Goal: Task Accomplishment & Management: Manage account settings

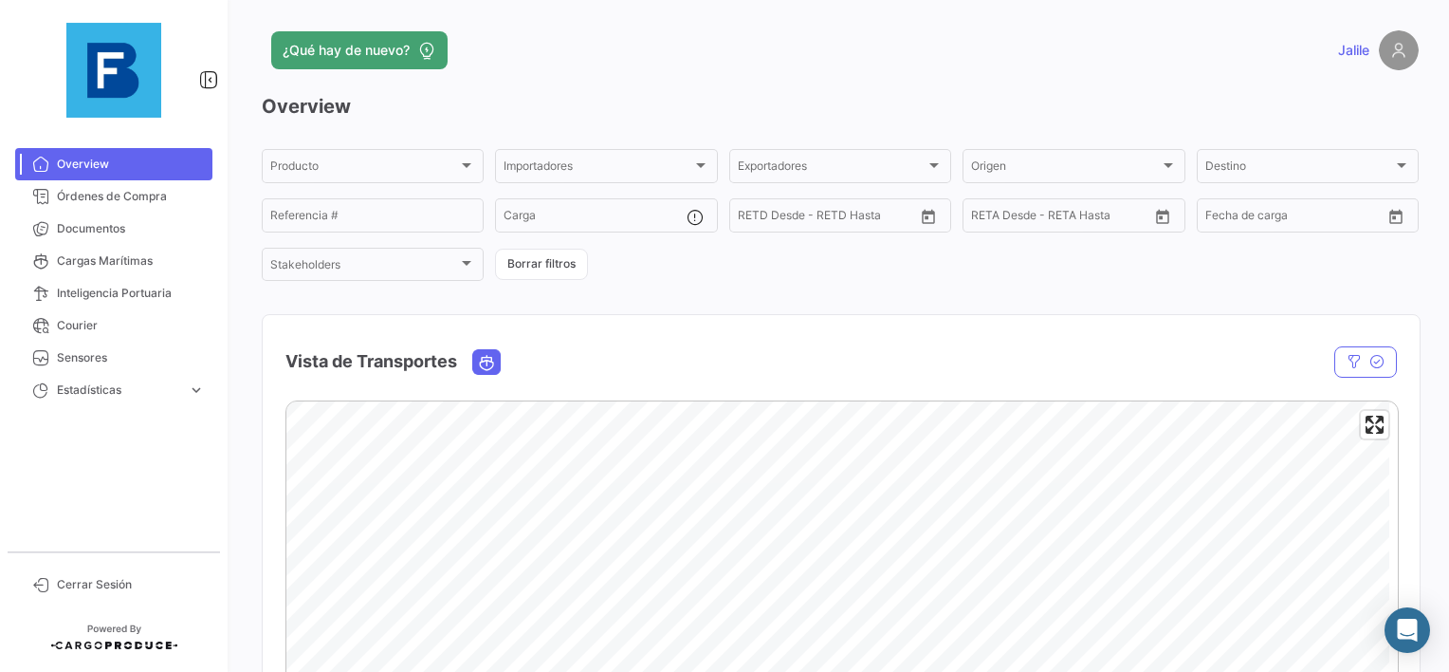
click at [773, 73] on app-header "¿Qué hay de nuevo? [GEOGRAPHIC_DATA]" at bounding box center [840, 61] width 1157 height 63
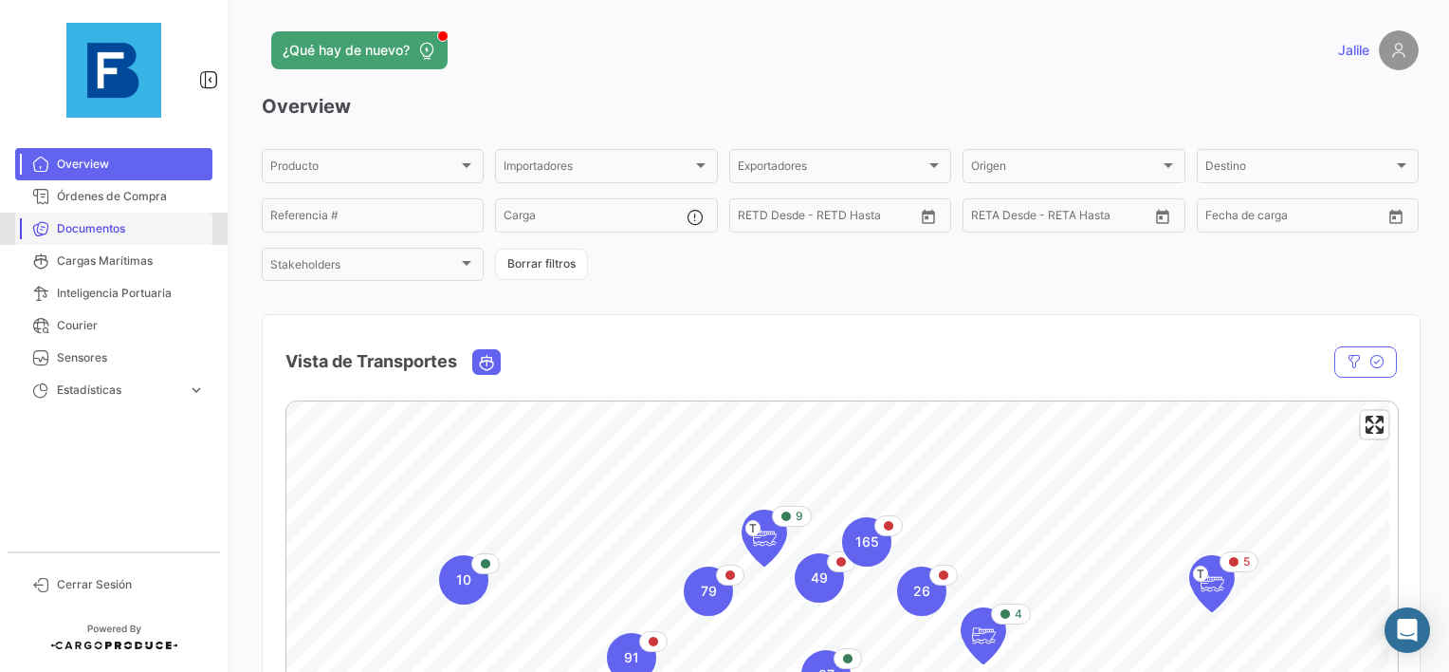
drag, startPoint x: 1288, startPoint y: 0, endPoint x: 120, endPoint y: 228, distance: 1189.6
click at [120, 228] on span "Documentos" at bounding box center [131, 228] width 148 height 17
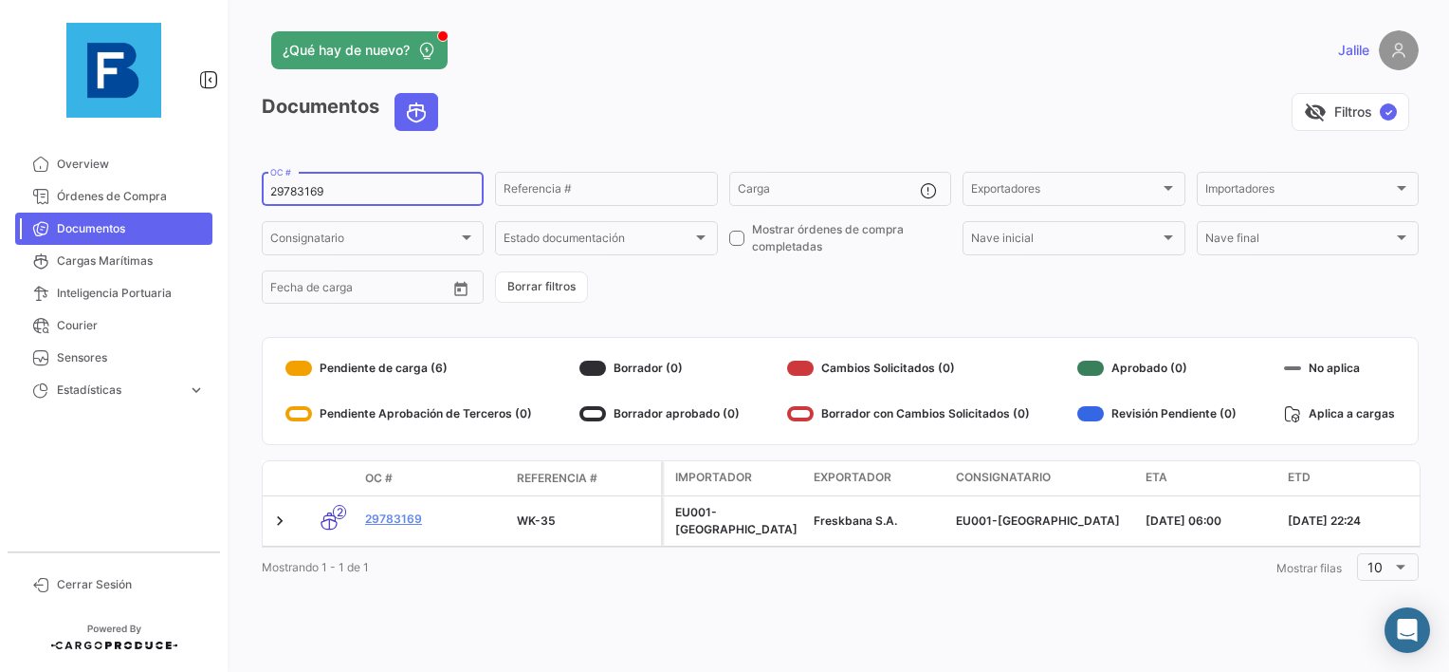
click at [285, 193] on input "29783169" at bounding box center [372, 191] width 205 height 13
paste input "58779834"
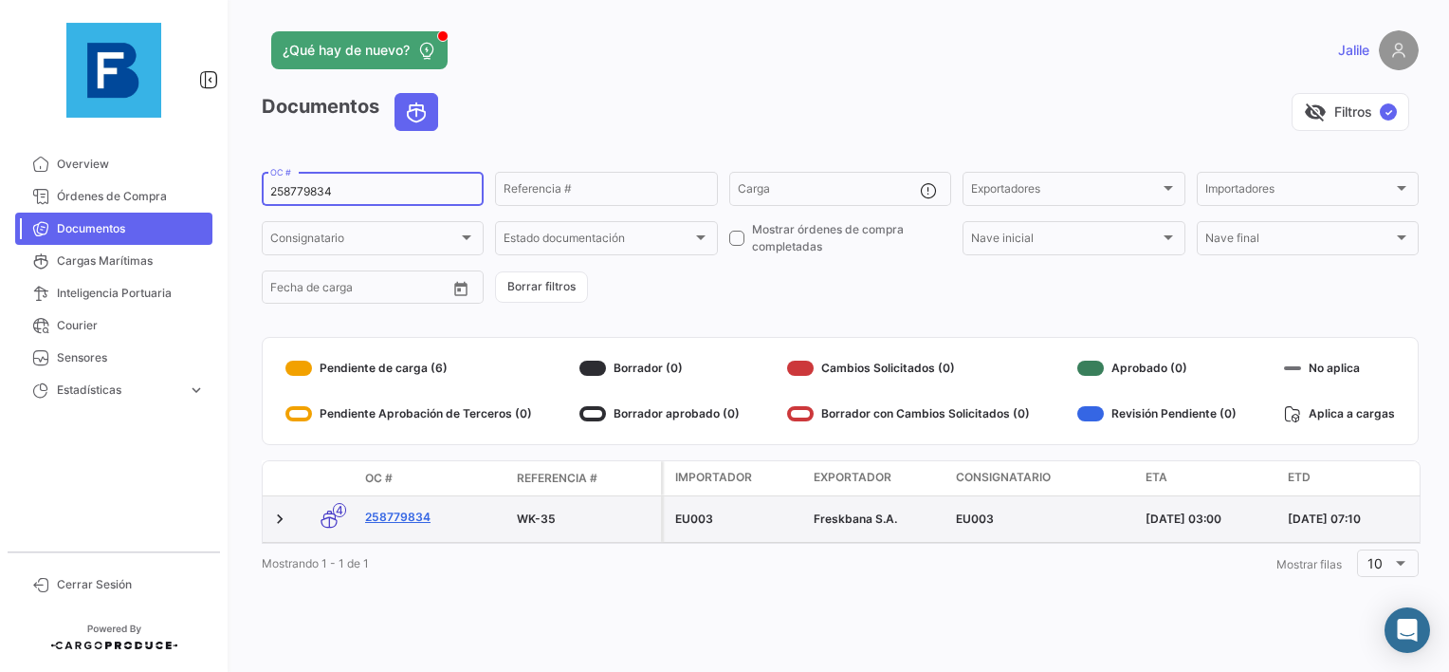
type input "258779834"
click at [406, 519] on link "258779834" at bounding box center [433, 516] width 137 height 17
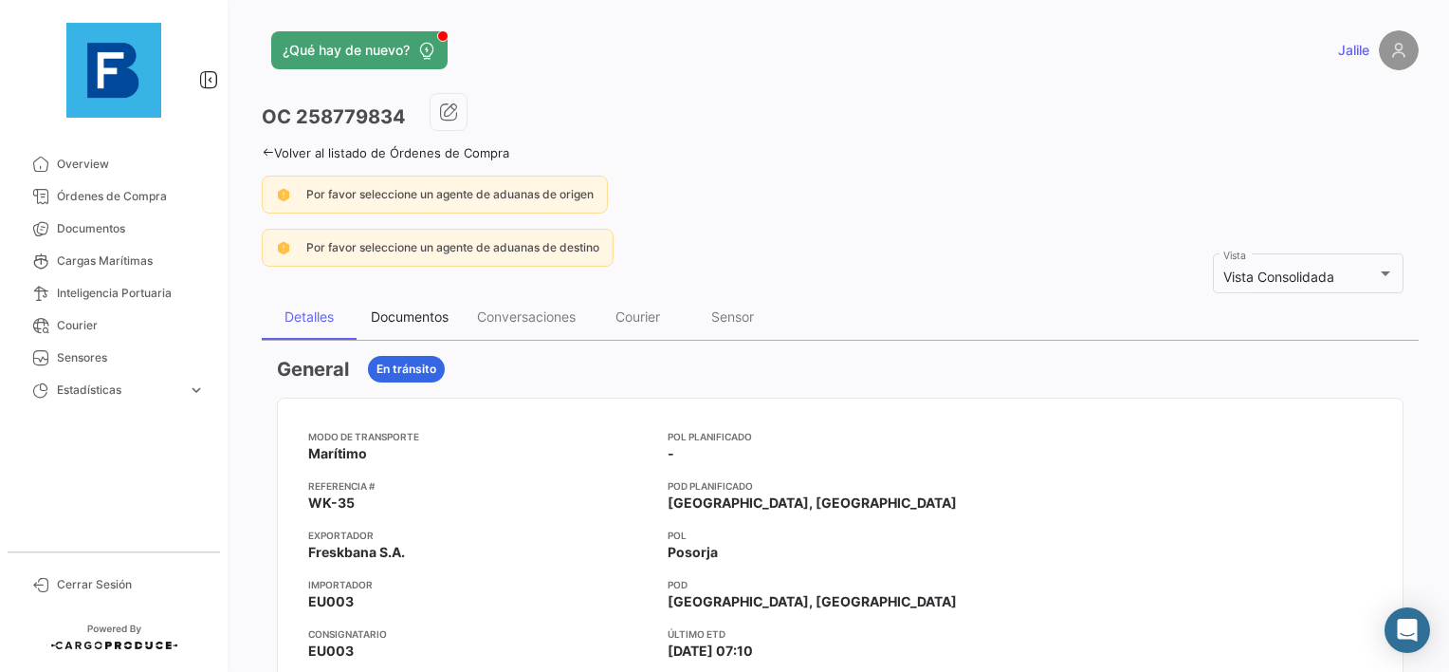
click at [410, 302] on div "Documentos" at bounding box center [410, 317] width 106 height 46
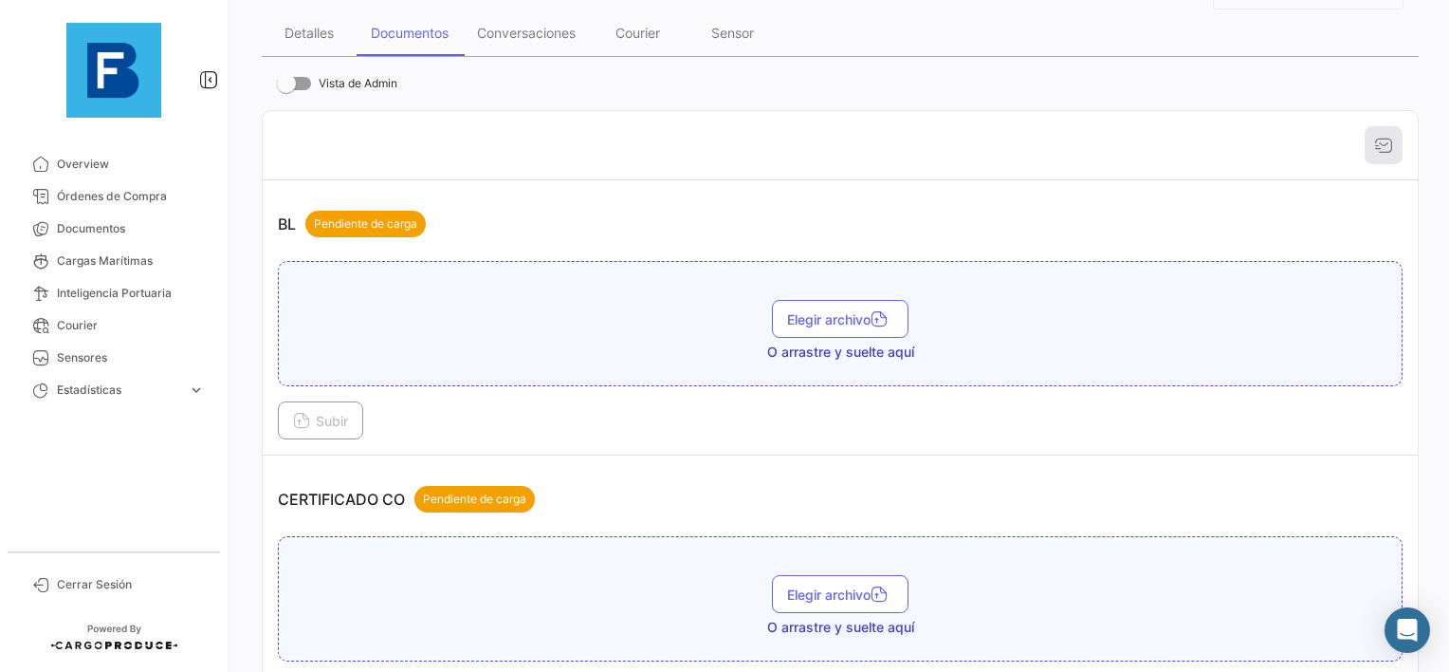
scroll to position [285, 0]
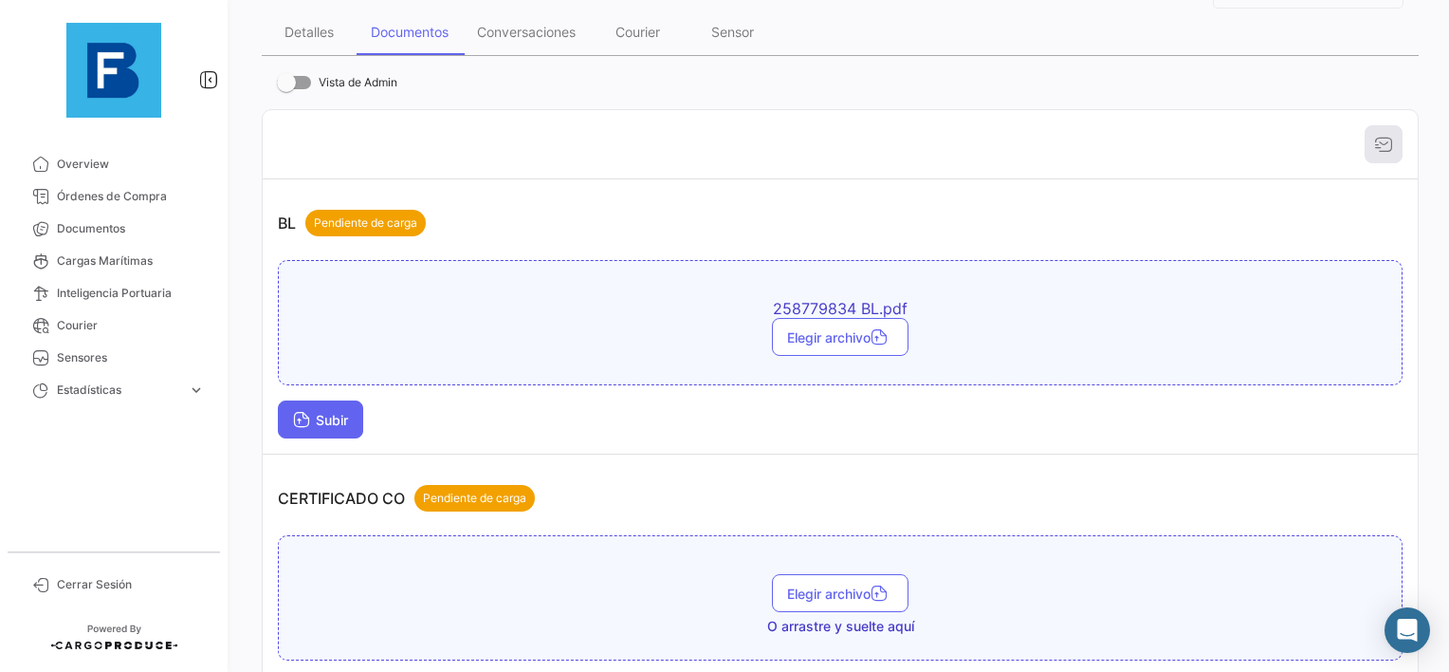
drag, startPoint x: 264, startPoint y: 418, endPoint x: 310, endPoint y: 417, distance: 46.5
click at [263, 421] on td "BL Pendiente de carga 258779834 BL.pdf Elegir archivo Subir" at bounding box center [840, 316] width 1155 height 275
click at [319, 415] on span "Subir" at bounding box center [320, 420] width 55 height 16
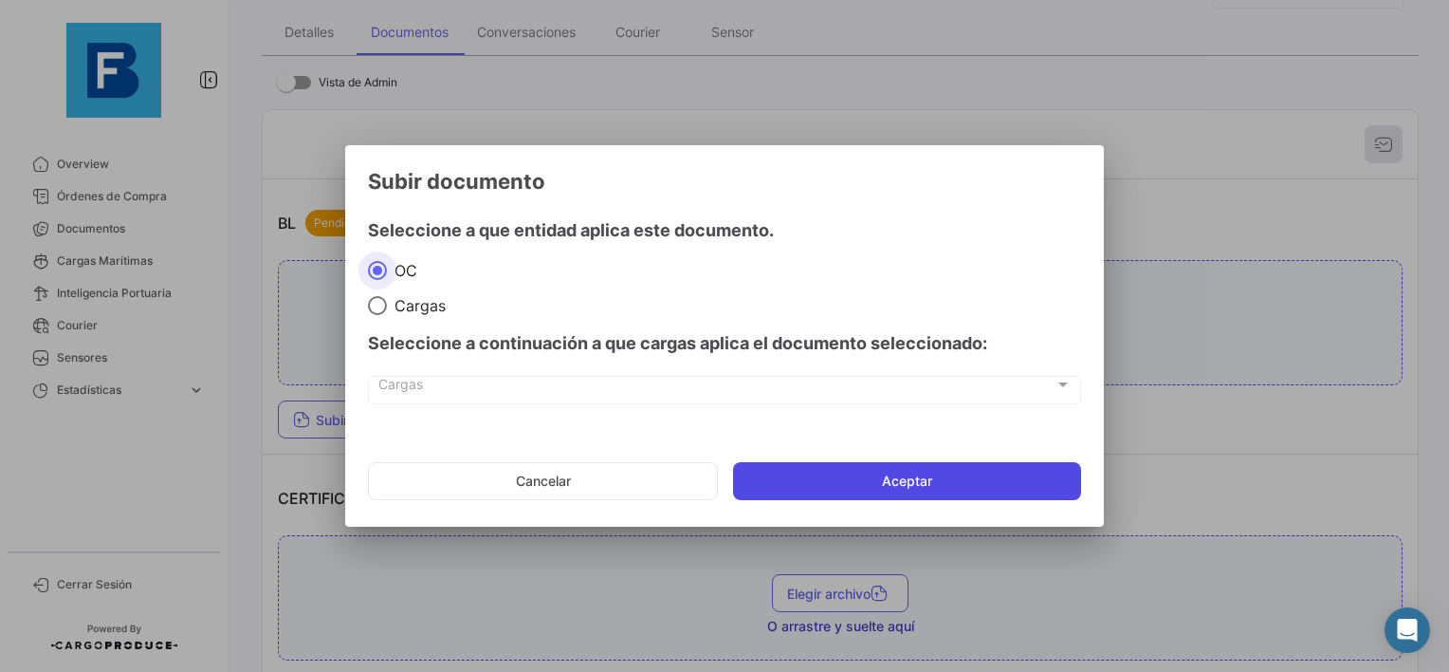
click at [823, 478] on button "Aceptar" at bounding box center [907, 481] width 348 height 38
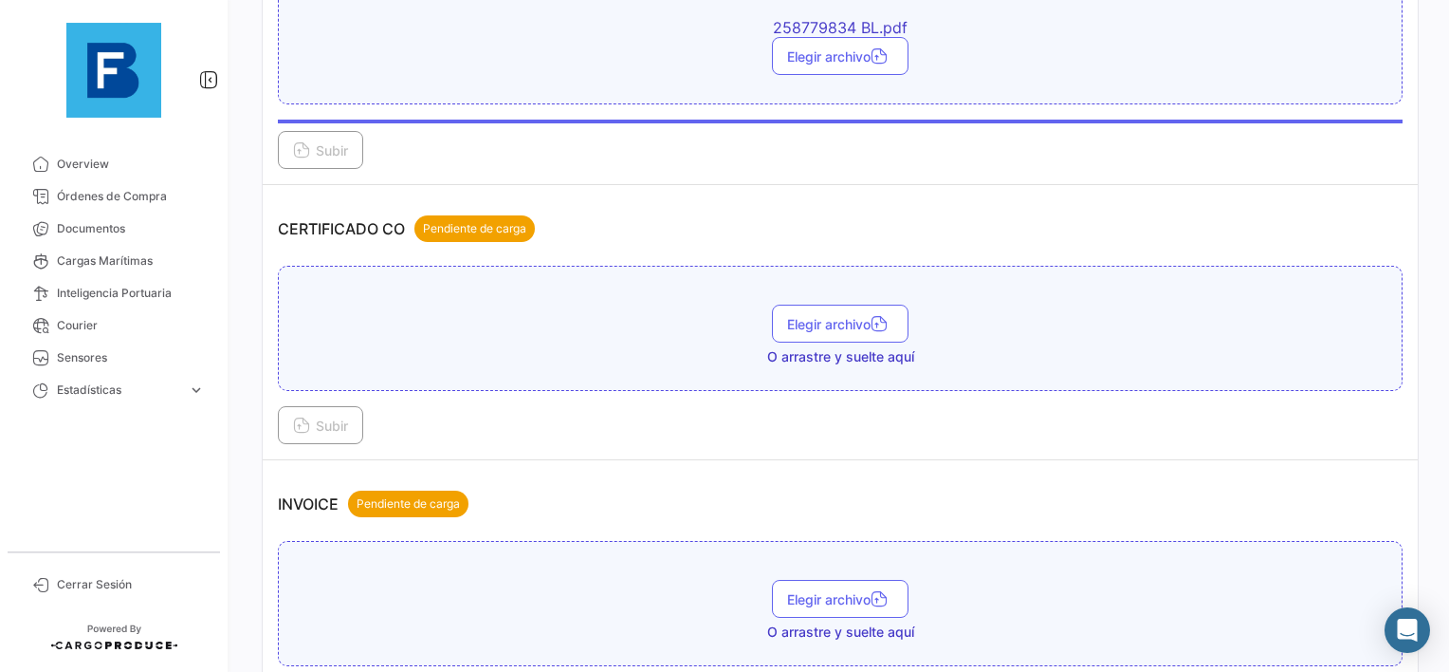
scroll to position [569, 0]
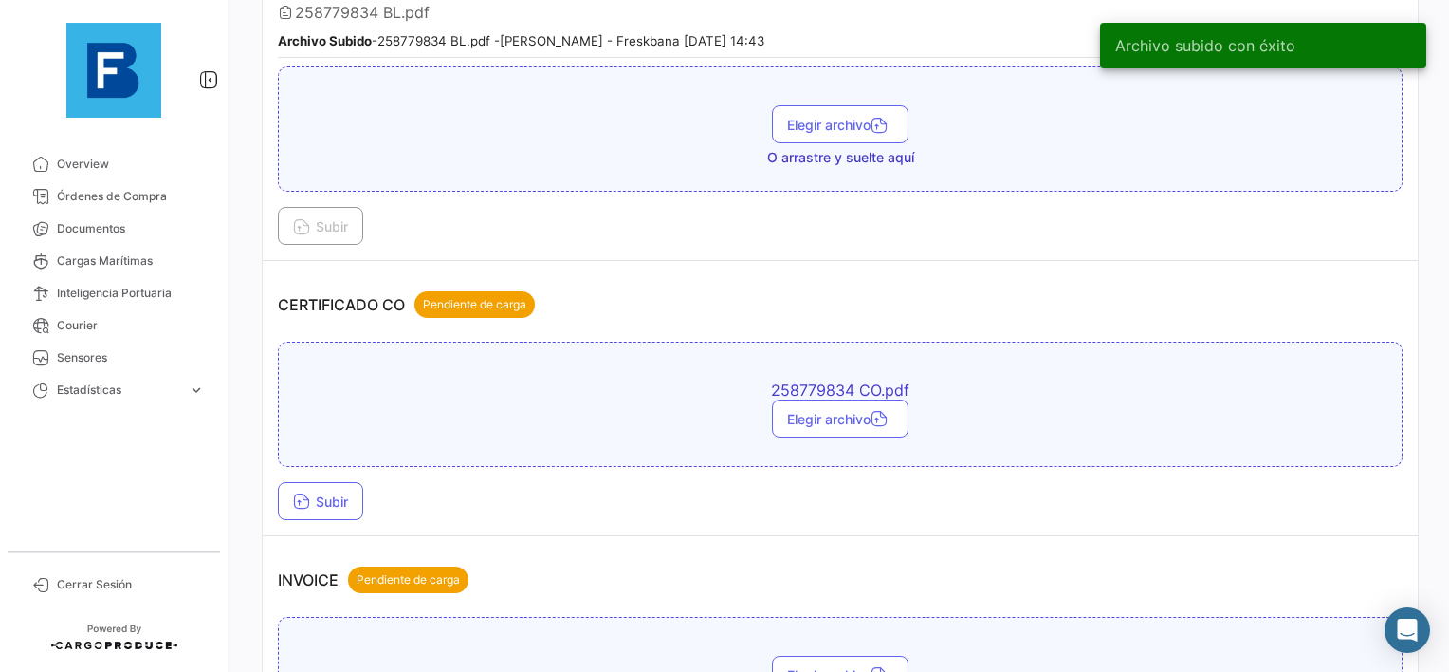
click at [275, 495] on td "CERTIFICADO CO Pendiente de carga 258779834 CO.pdf Elegir archivo Subir" at bounding box center [840, 398] width 1155 height 275
click at [338, 499] on span "Subir" at bounding box center [320, 501] width 55 height 16
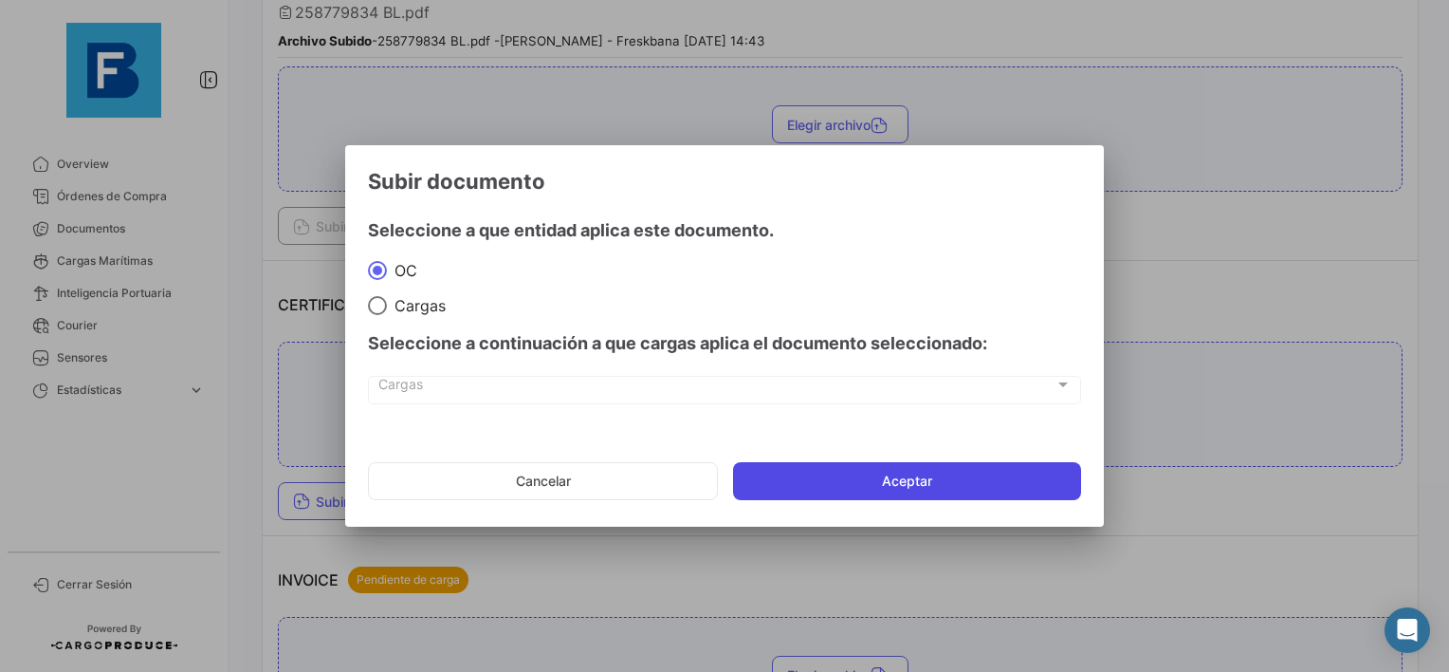
click at [932, 495] on button "Aceptar" at bounding box center [907, 481] width 348 height 38
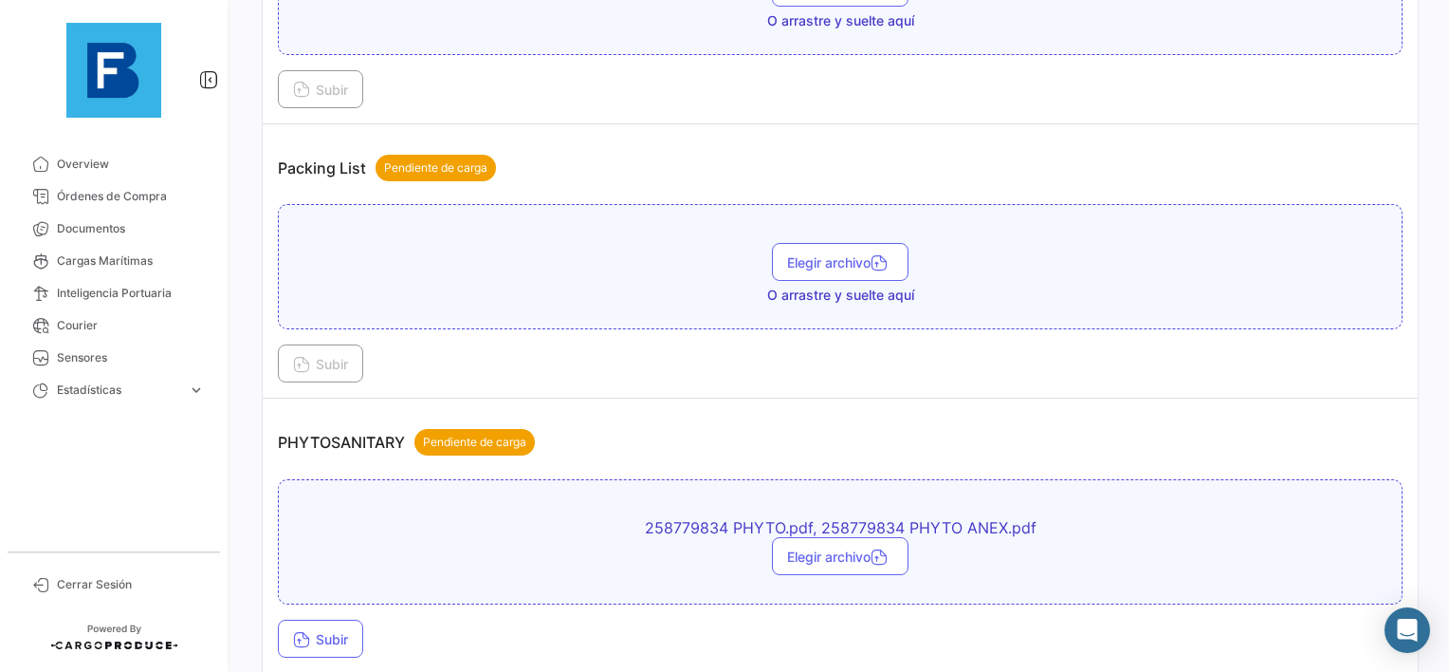
scroll to position [1518, 0]
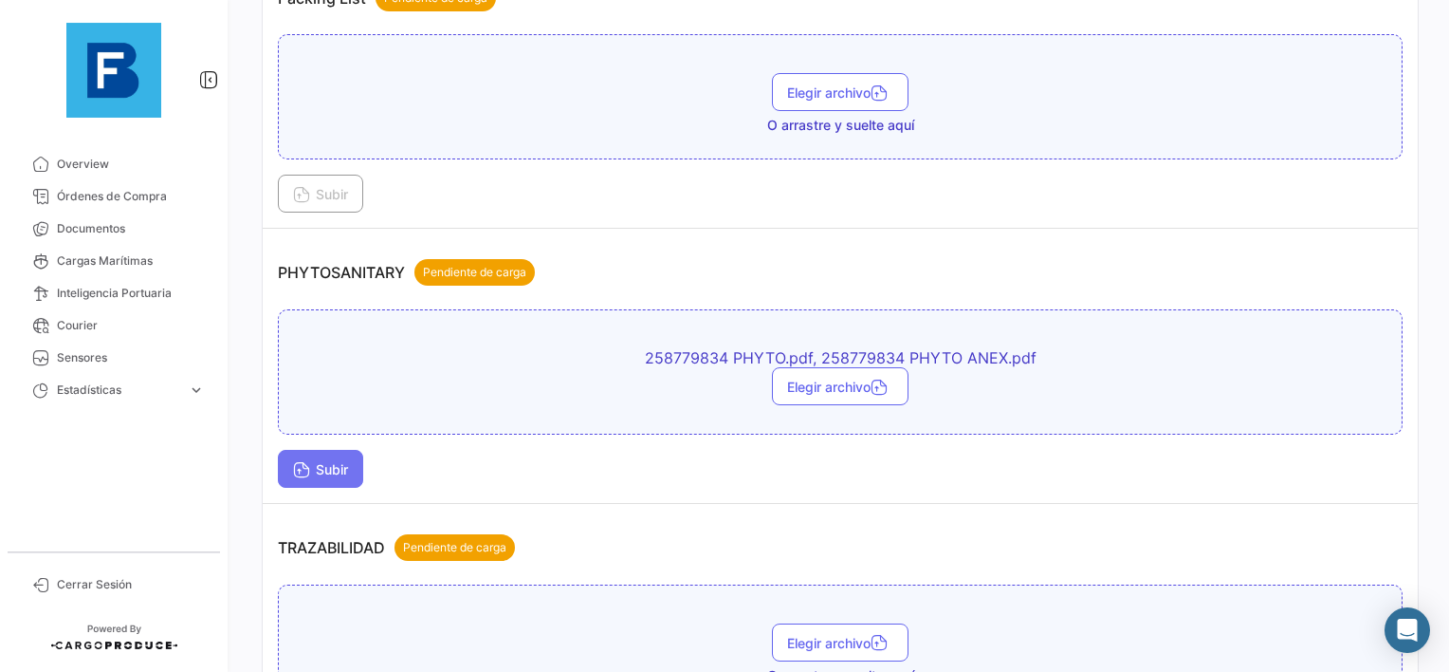
click at [307, 463] on icon at bounding box center [301, 471] width 17 height 17
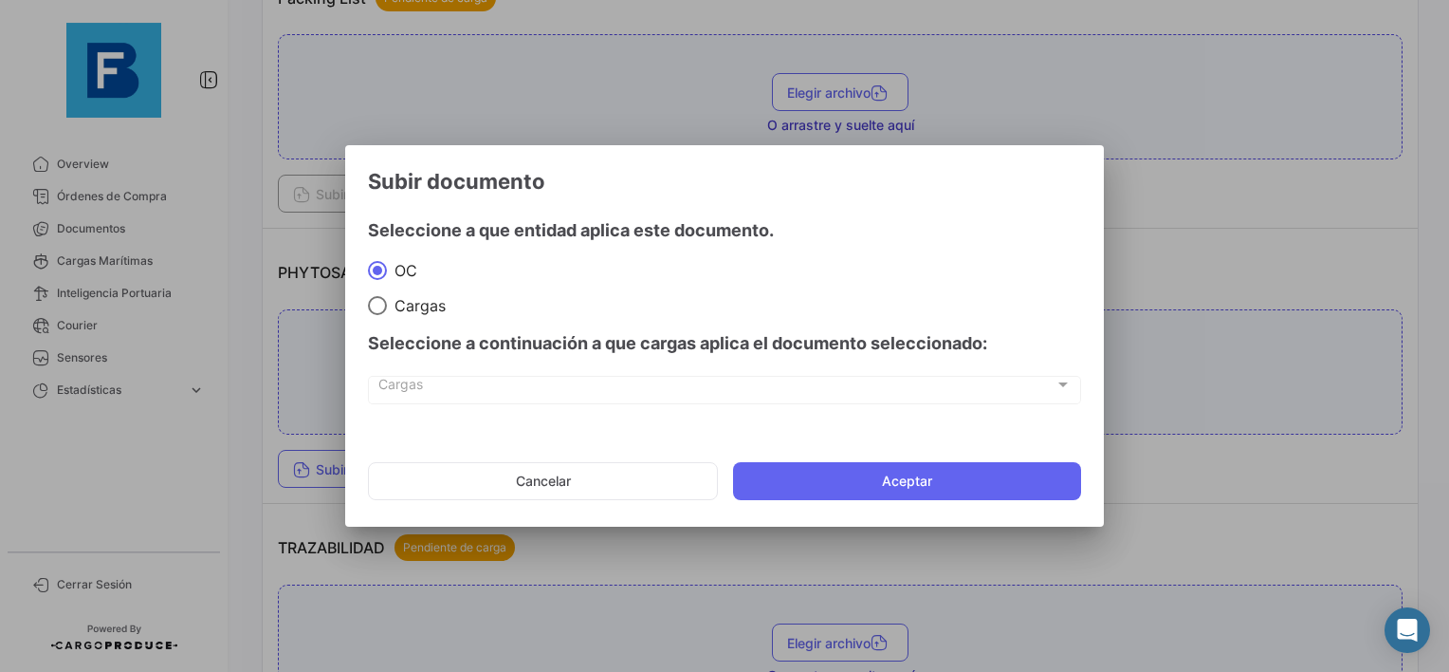
click at [997, 456] on mat-dialog-actions "Cancelar Aceptar" at bounding box center [724, 481] width 713 height 64
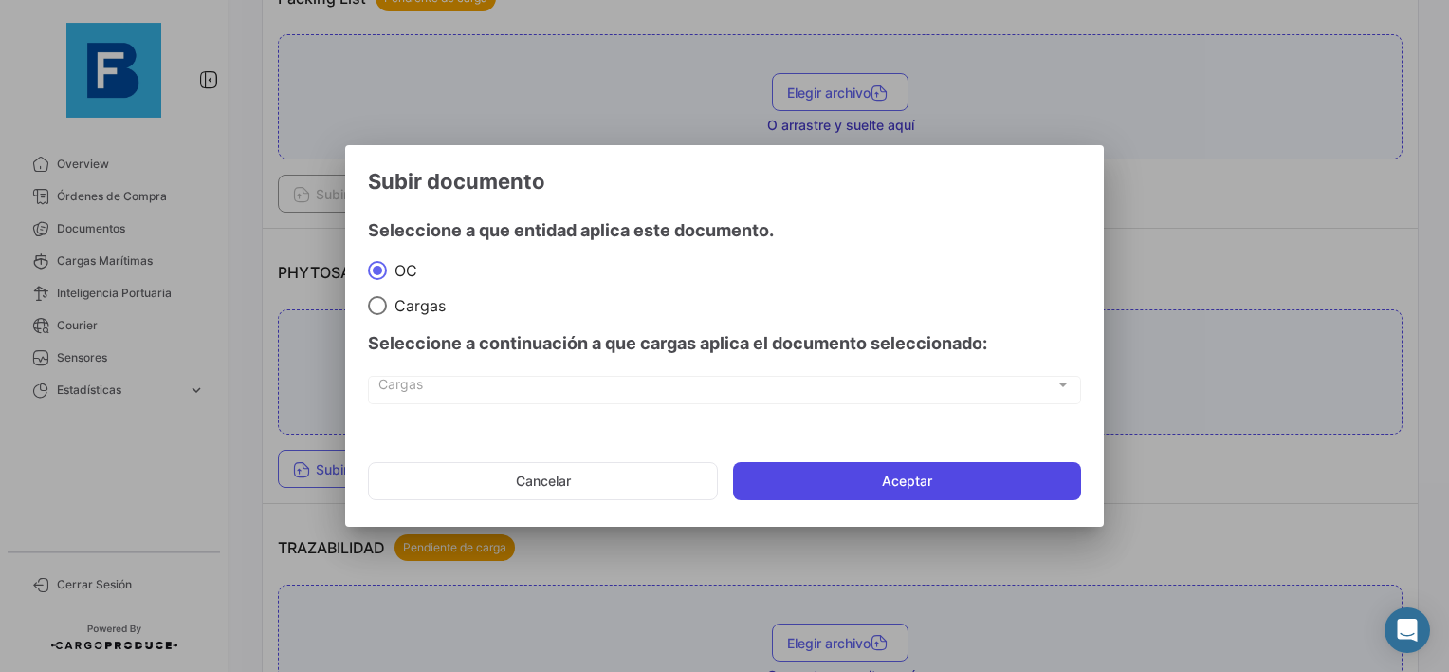
click at [951, 489] on button "Aceptar" at bounding box center [907, 481] width 348 height 38
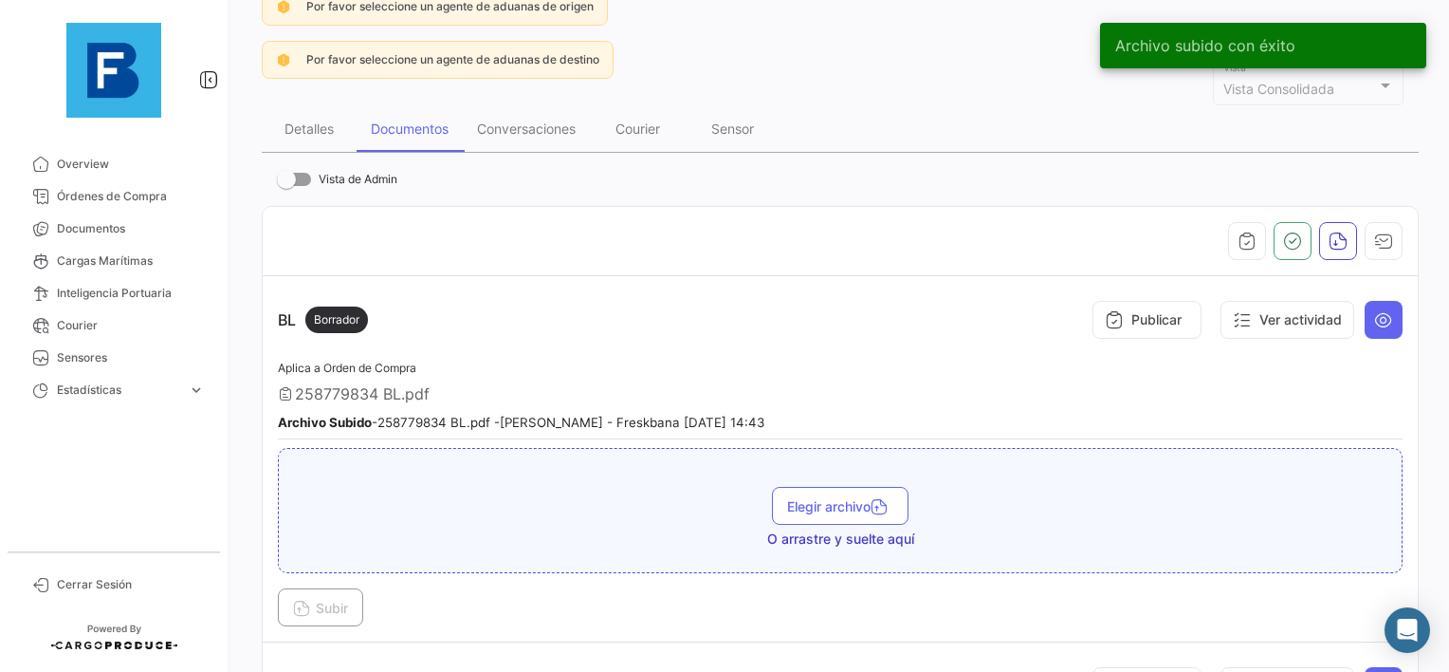
scroll to position [0, 0]
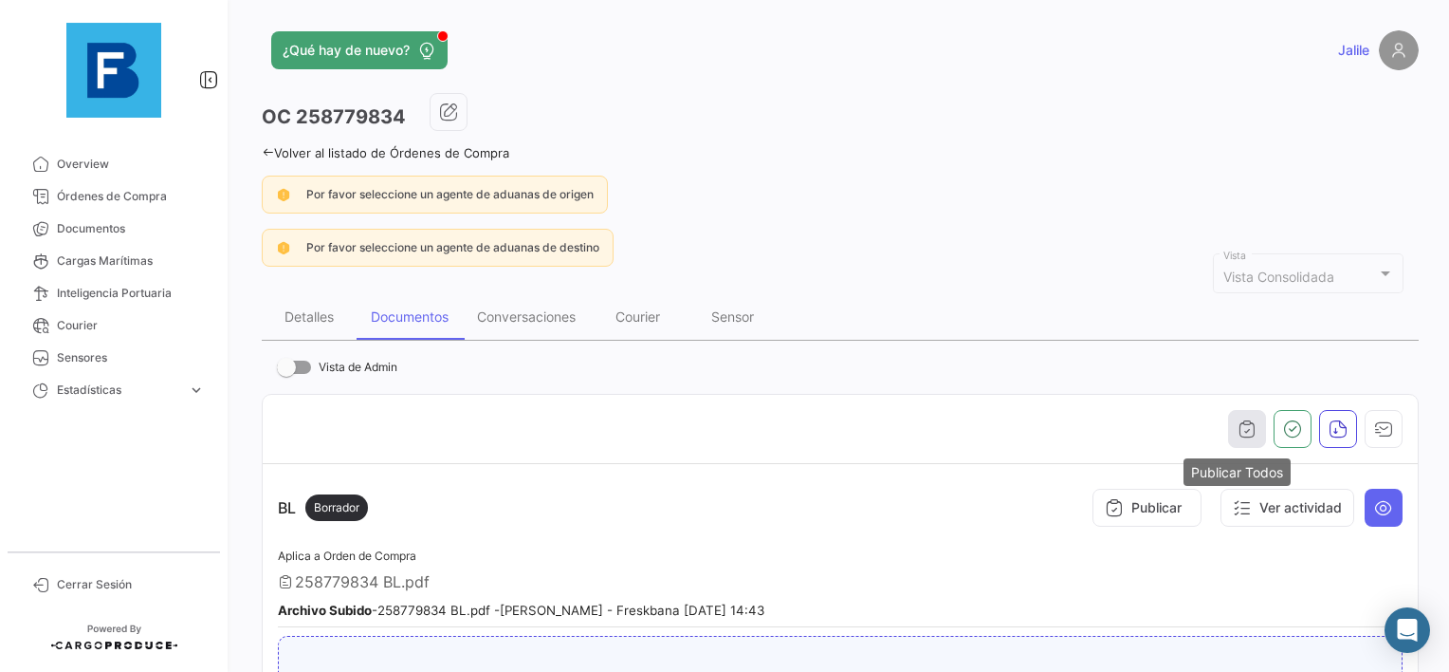
click at [1238, 419] on icon "button" at bounding box center [1247, 428] width 19 height 19
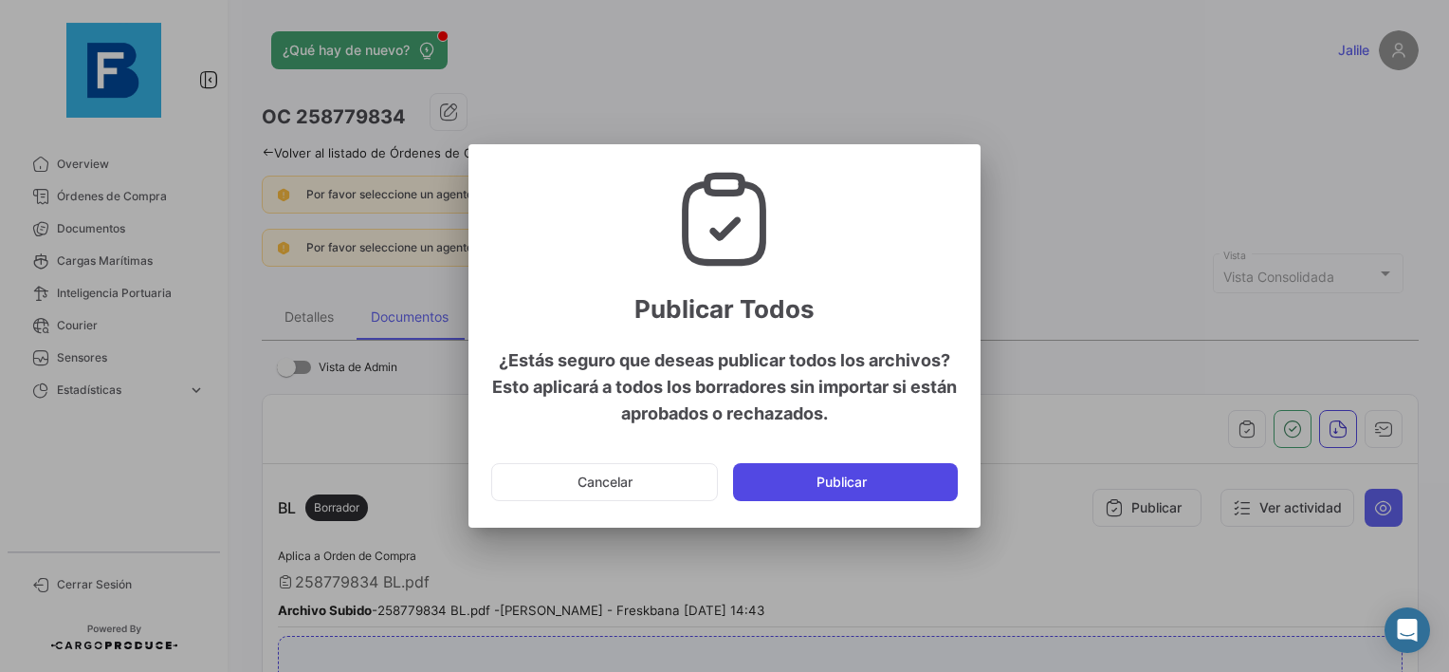
click at [911, 480] on button "Publicar" at bounding box center [845, 482] width 225 height 38
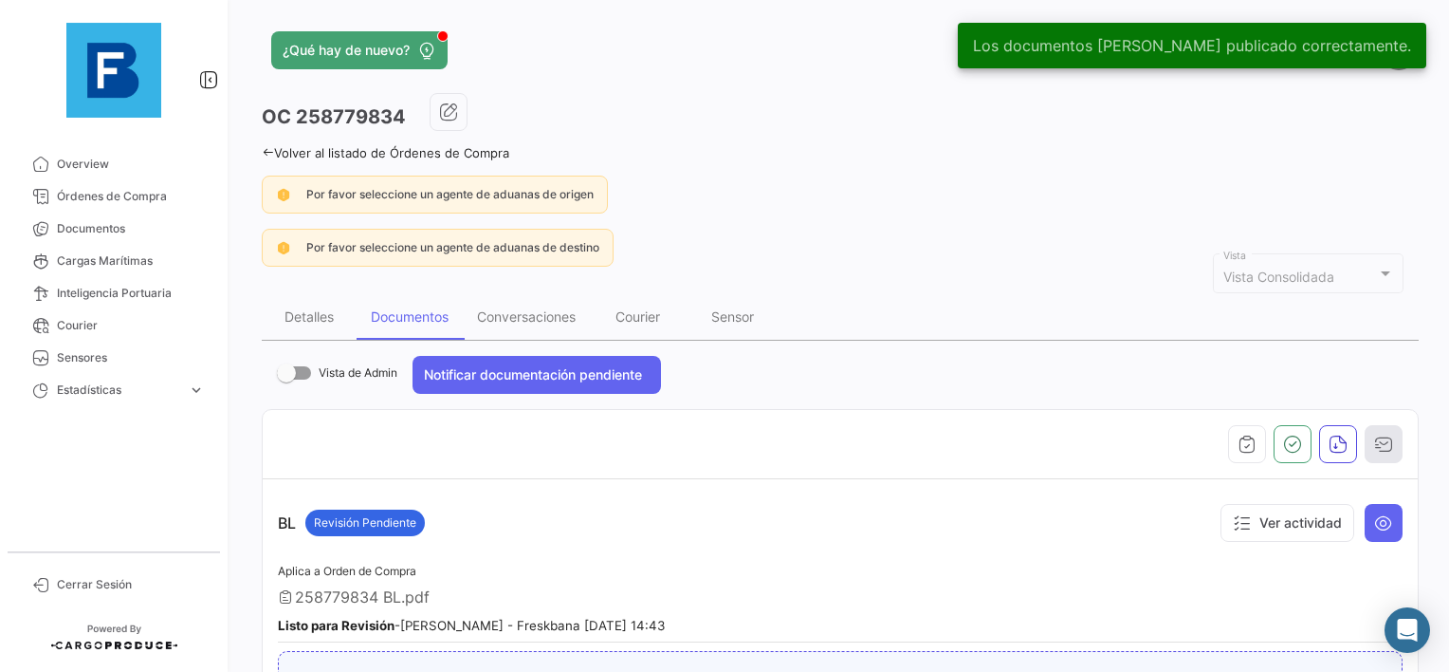
click at [1375, 443] on icon "button" at bounding box center [1383, 443] width 19 height 19
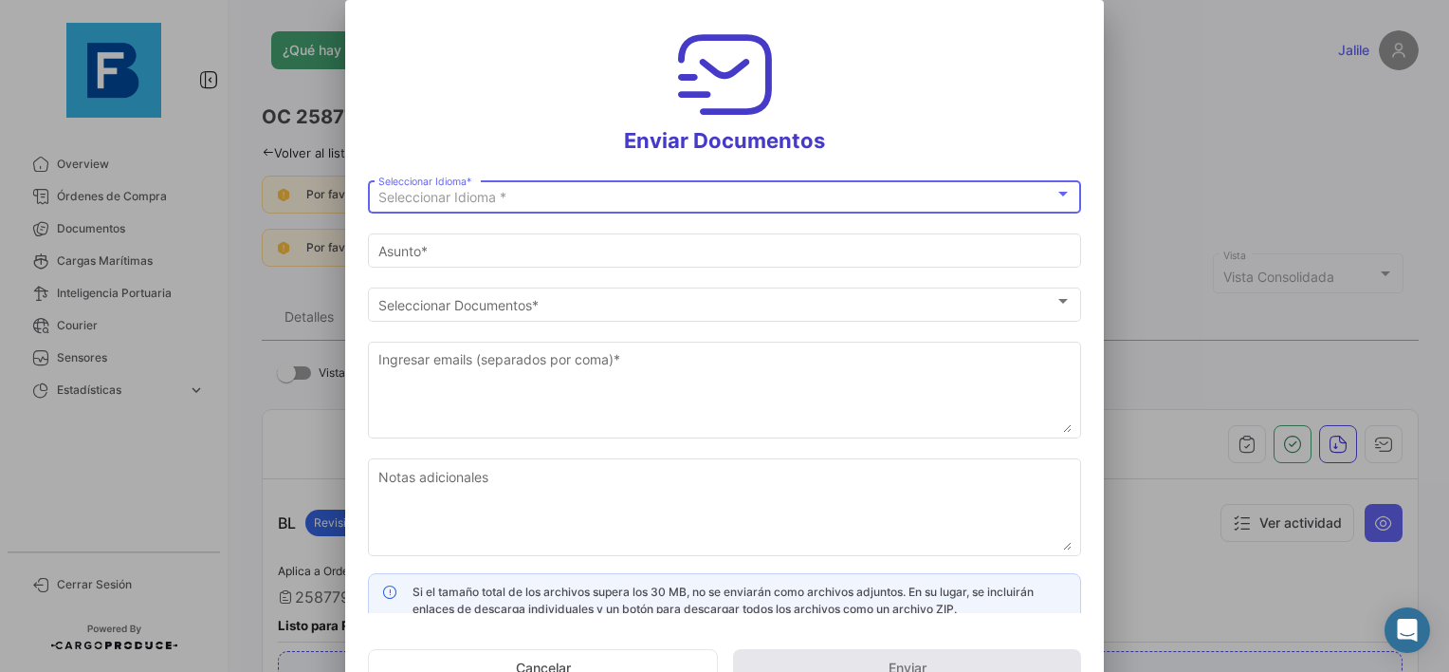
click at [467, 201] on span "Seleccionar Idioma *" at bounding box center [442, 197] width 128 height 16
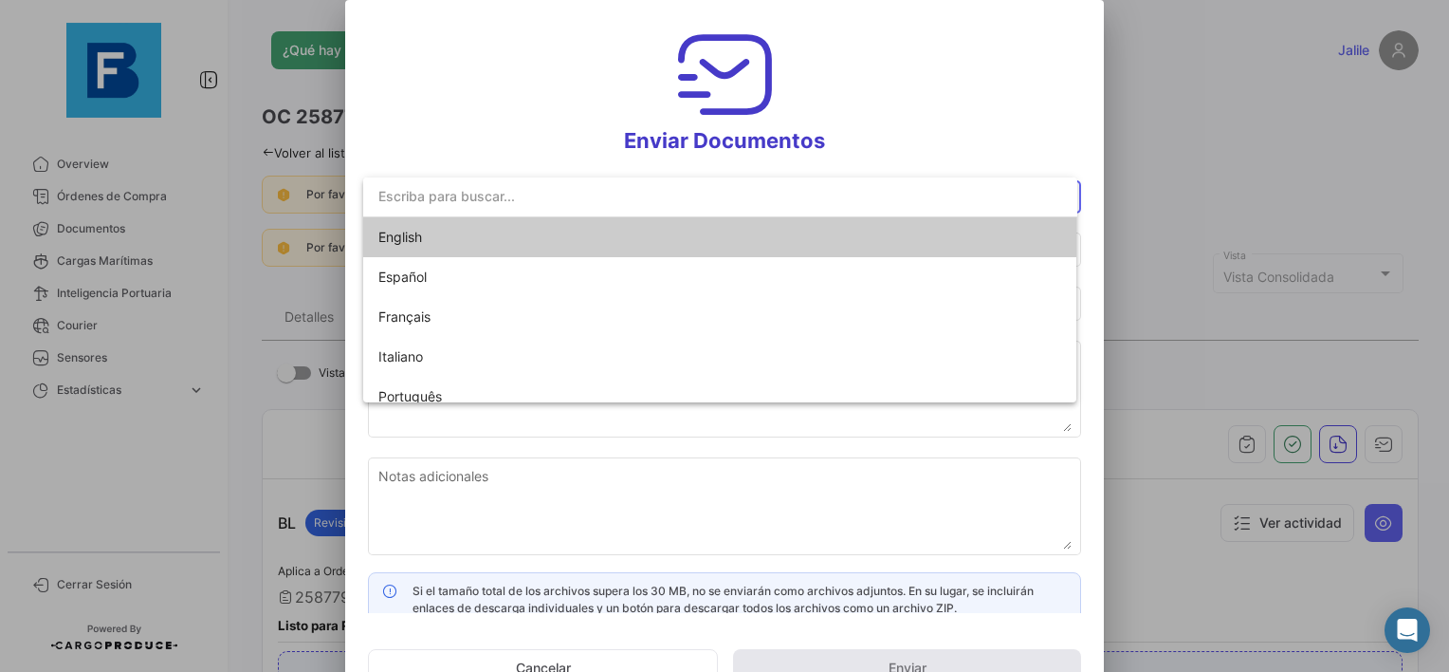
click at [455, 233] on span "English" at bounding box center [511, 237] width 266 height 40
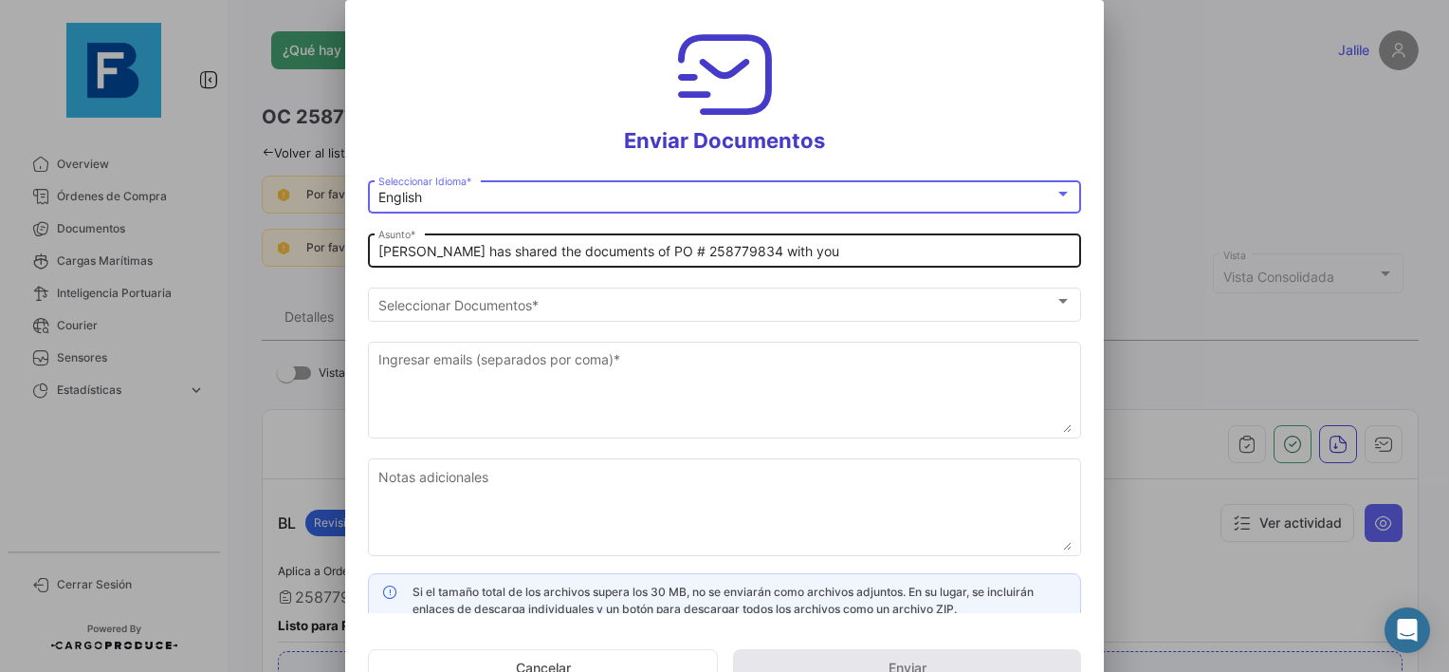
click at [382, 254] on input "[PERSON_NAME] has shared the documents of PO # 258779834 with you" at bounding box center [724, 252] width 693 height 16
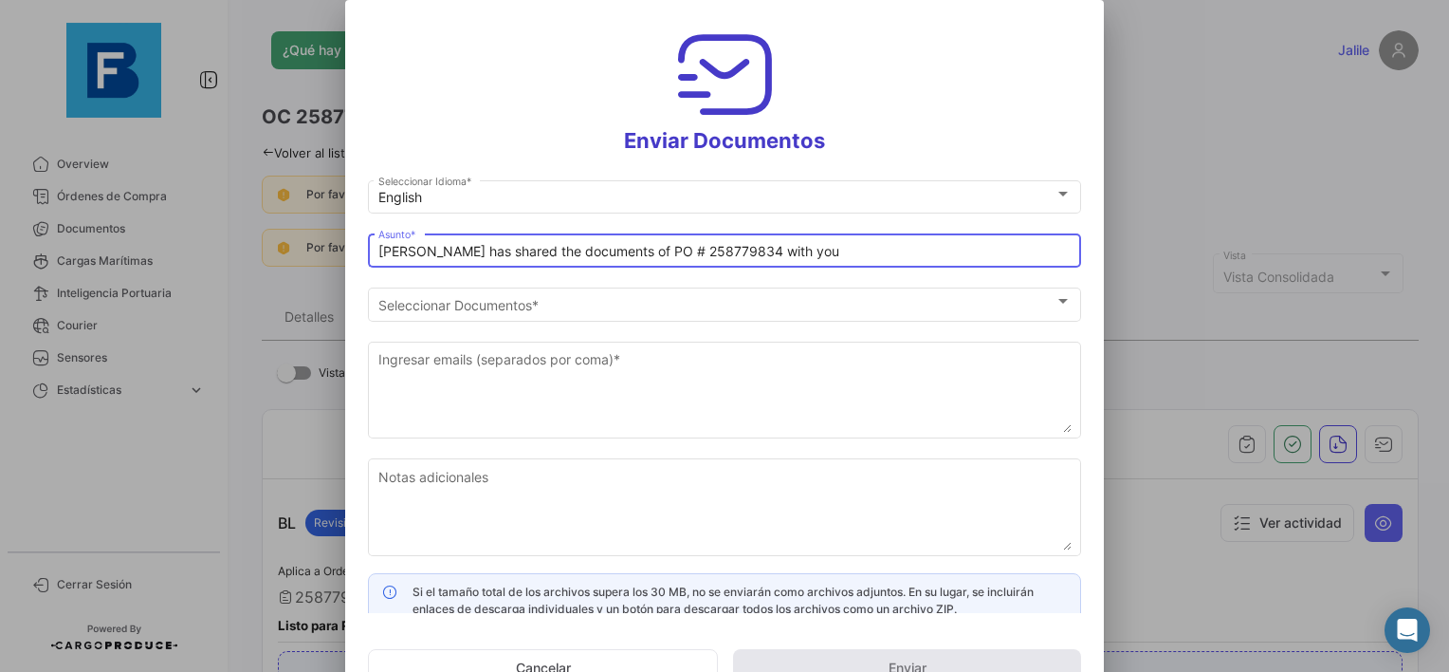
paste input "FOZZY COMMERCE_FRESKBANA_DOCUMENTS WK XX"
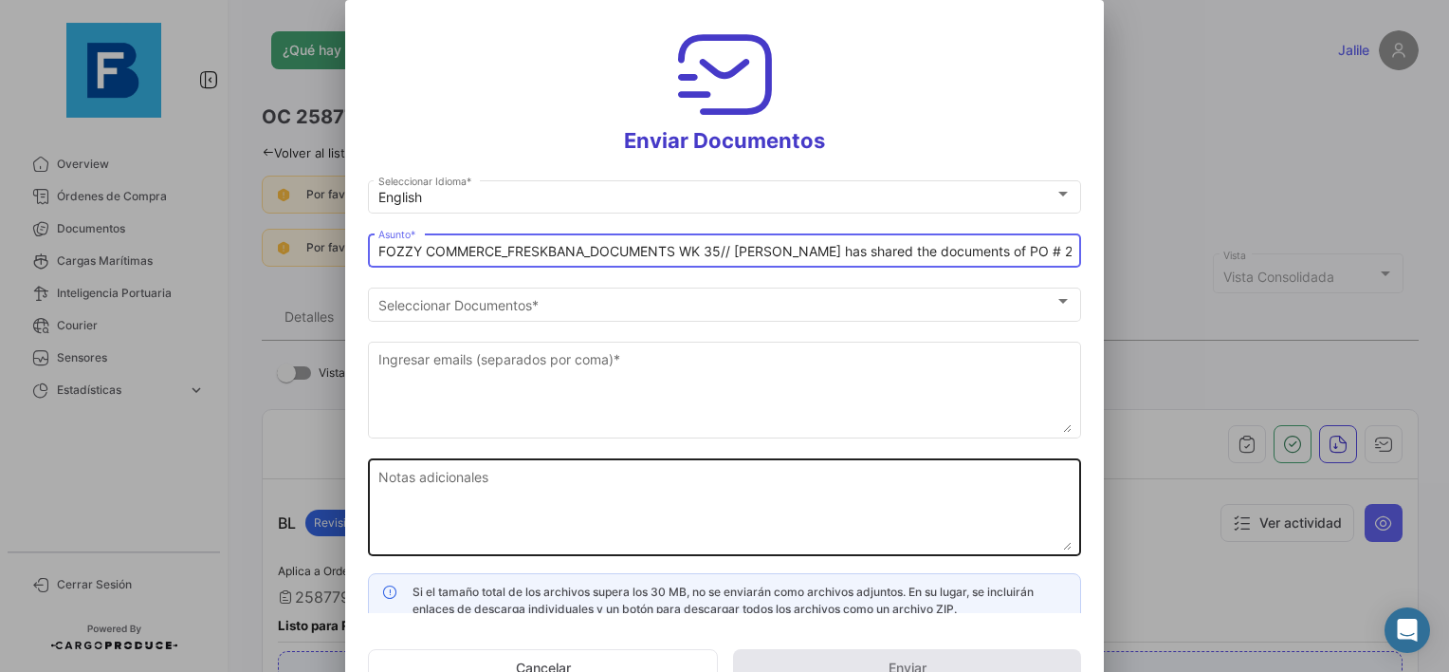
type input "FOZZY COMMERCE_FRESKBANA_DOCUMENTS WK 35// [PERSON_NAME] has shared the documen…"
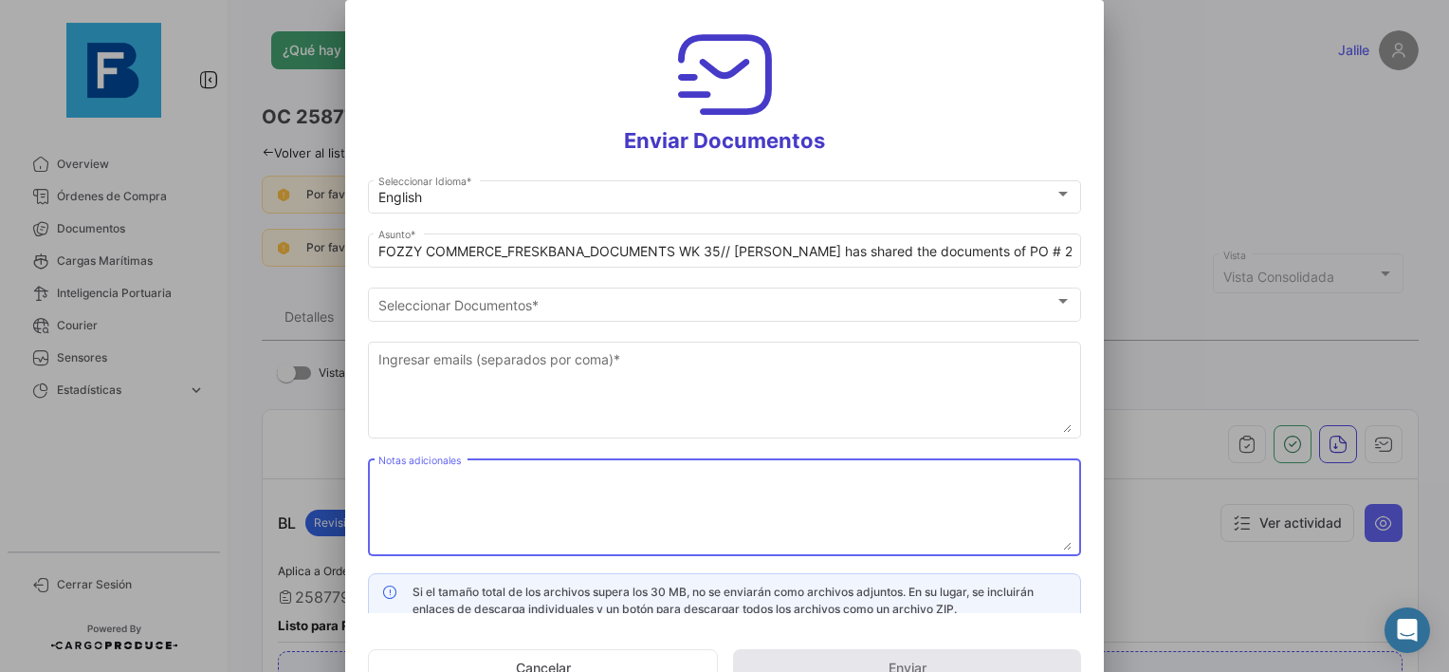
click at [617, 488] on textarea "Notas adicionales" at bounding box center [724, 508] width 693 height 83
paste textarea "FOZZY COMMERCE_FRESKBANA_DOCUMENTS WK XX"
click at [808, 472] on textarea "FOZZY COMMERCE_FRESKBANA_DOCUMENTS WK XX" at bounding box center [724, 508] width 693 height 83
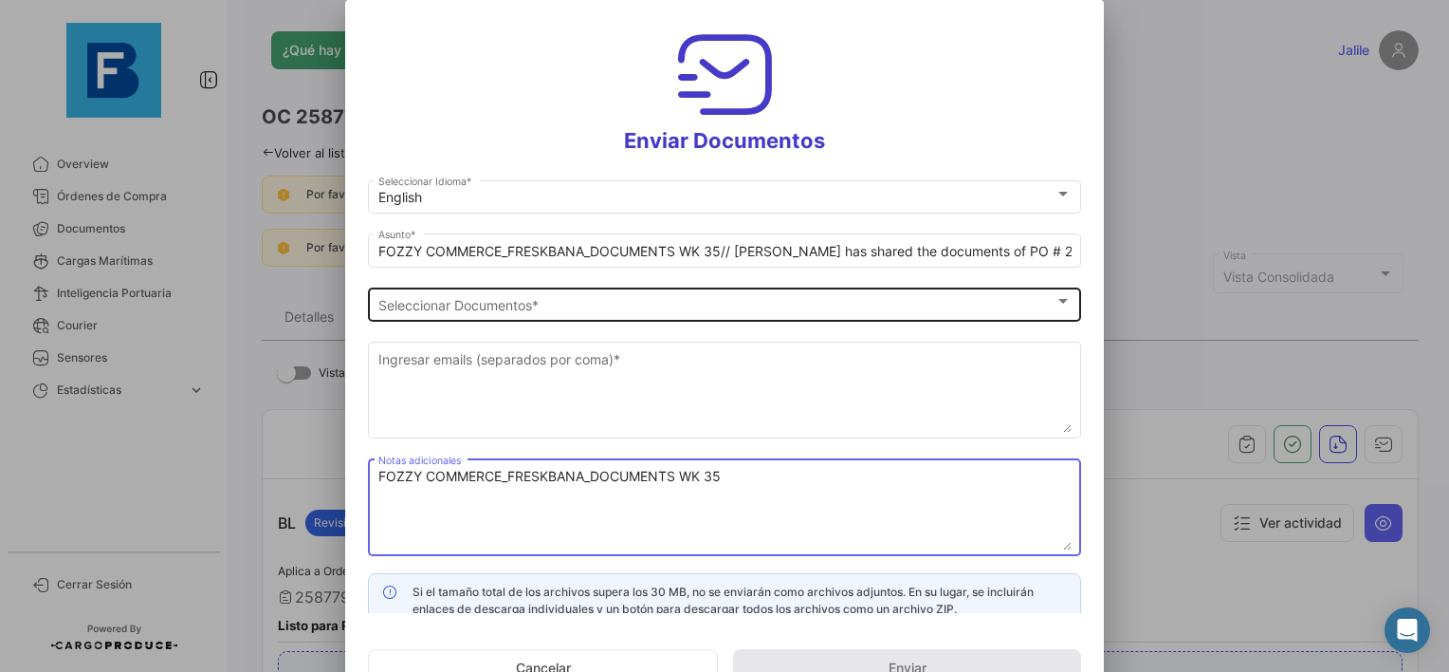
type textarea "FOZZY COMMERCE_FRESKBANA_DOCUMENTS WK 35"
click at [533, 298] on span "Seleccionar Documentos" at bounding box center [716, 305] width 676 height 16
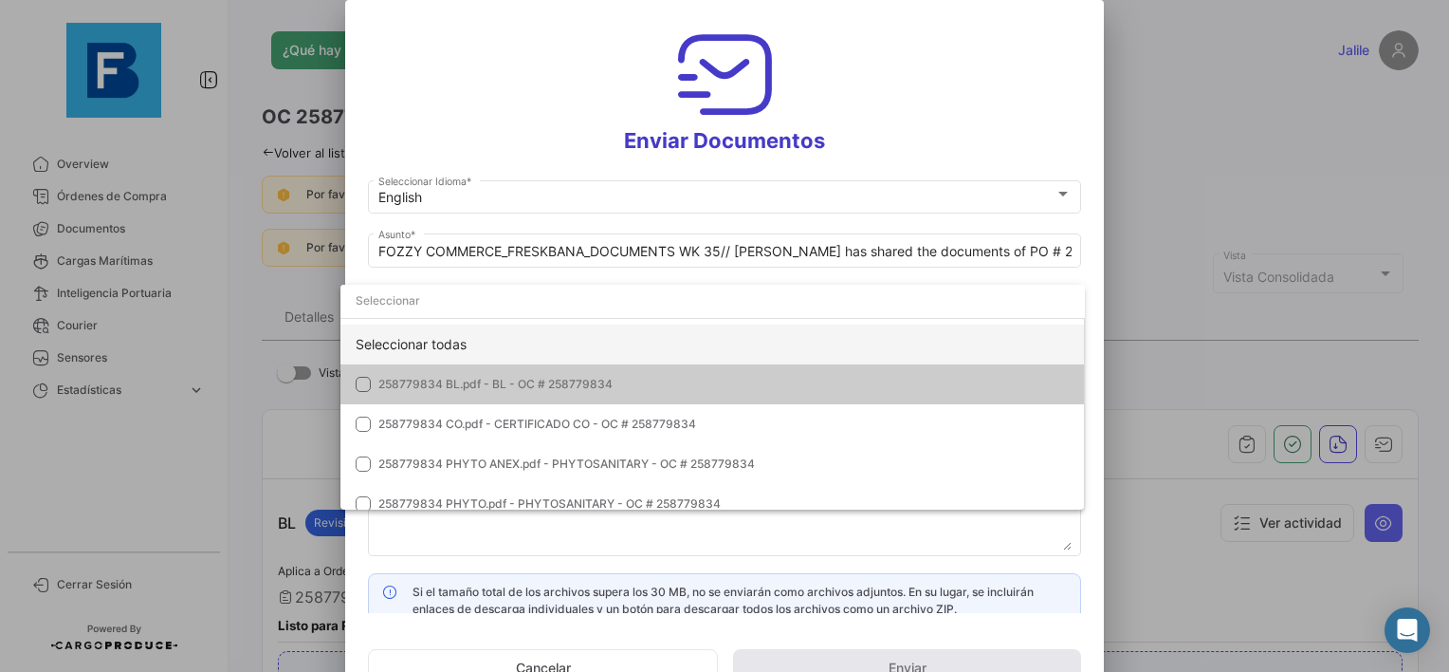
click at [469, 346] on div "Seleccionar todas" at bounding box center [713, 344] width 745 height 40
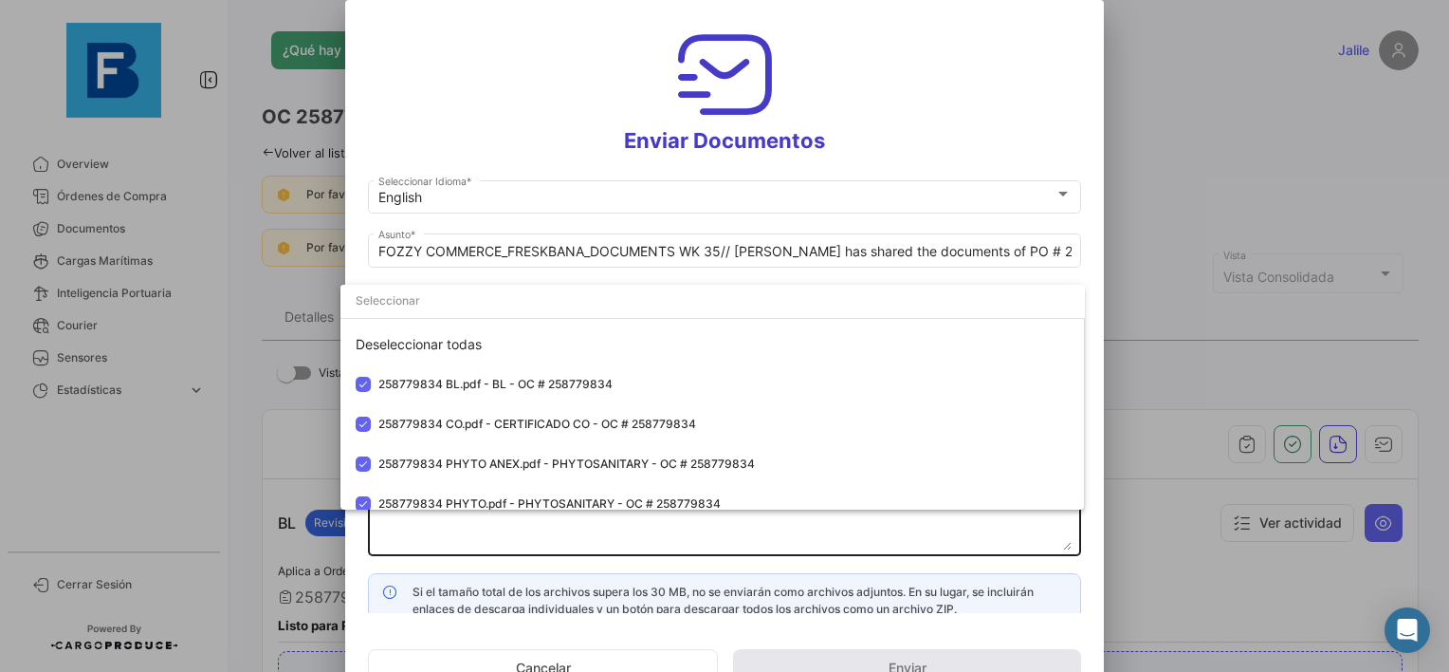
click at [470, 533] on div at bounding box center [724, 336] width 1449 height 672
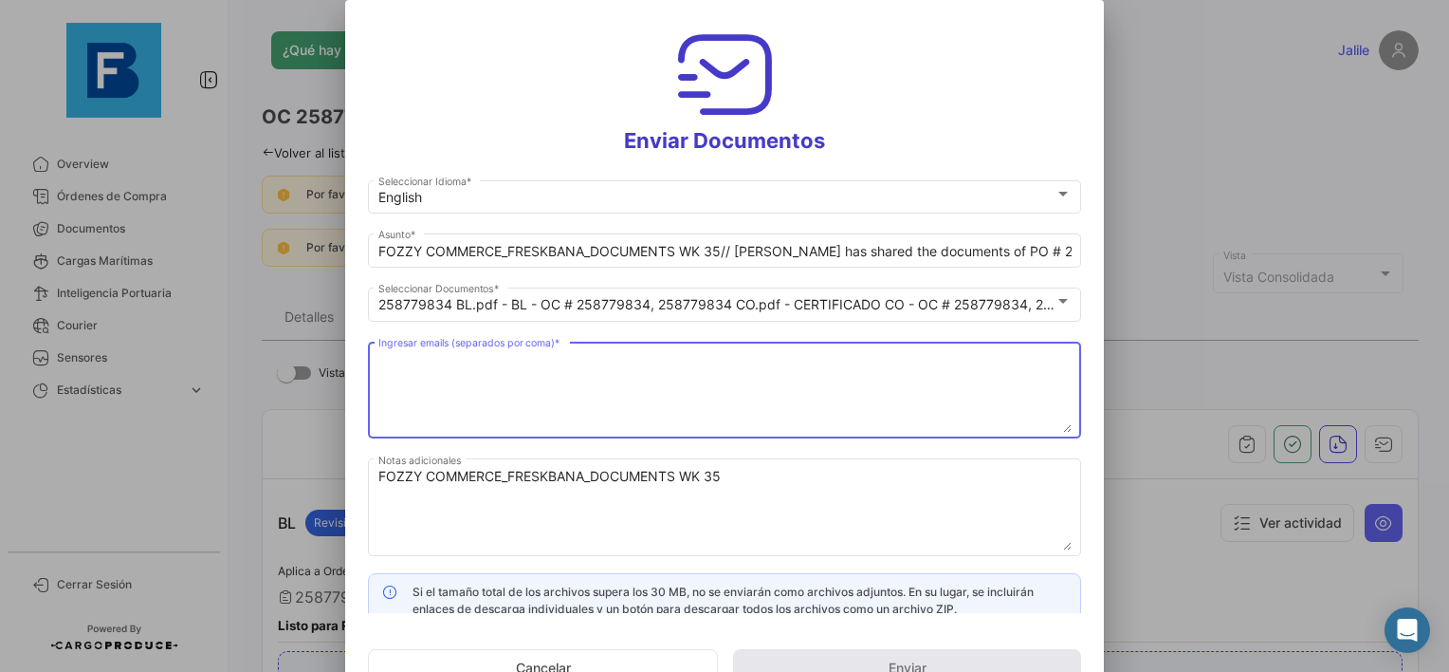
click at [470, 368] on textarea "Ingresar emails (separados por coma) *" at bounding box center [724, 390] width 693 height 83
paste textarea "[PERSON_NAME][EMAIL_ADDRESS][DOMAIN_NAME],[DOMAIN_NAME][EMAIL_ADDRESS][DOMAIN_N…"
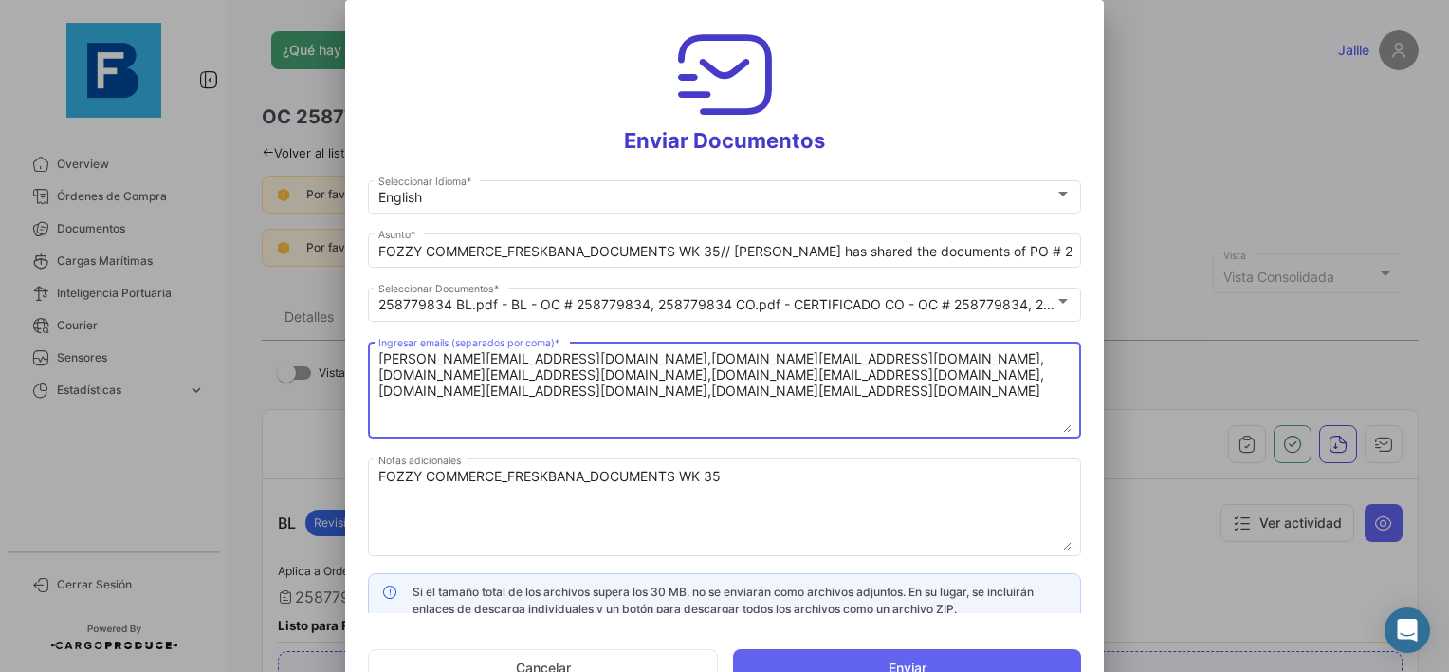
type textarea "[PERSON_NAME][EMAIL_ADDRESS][DOMAIN_NAME],[DOMAIN_NAME][EMAIL_ADDRESS][DOMAIN_N…"
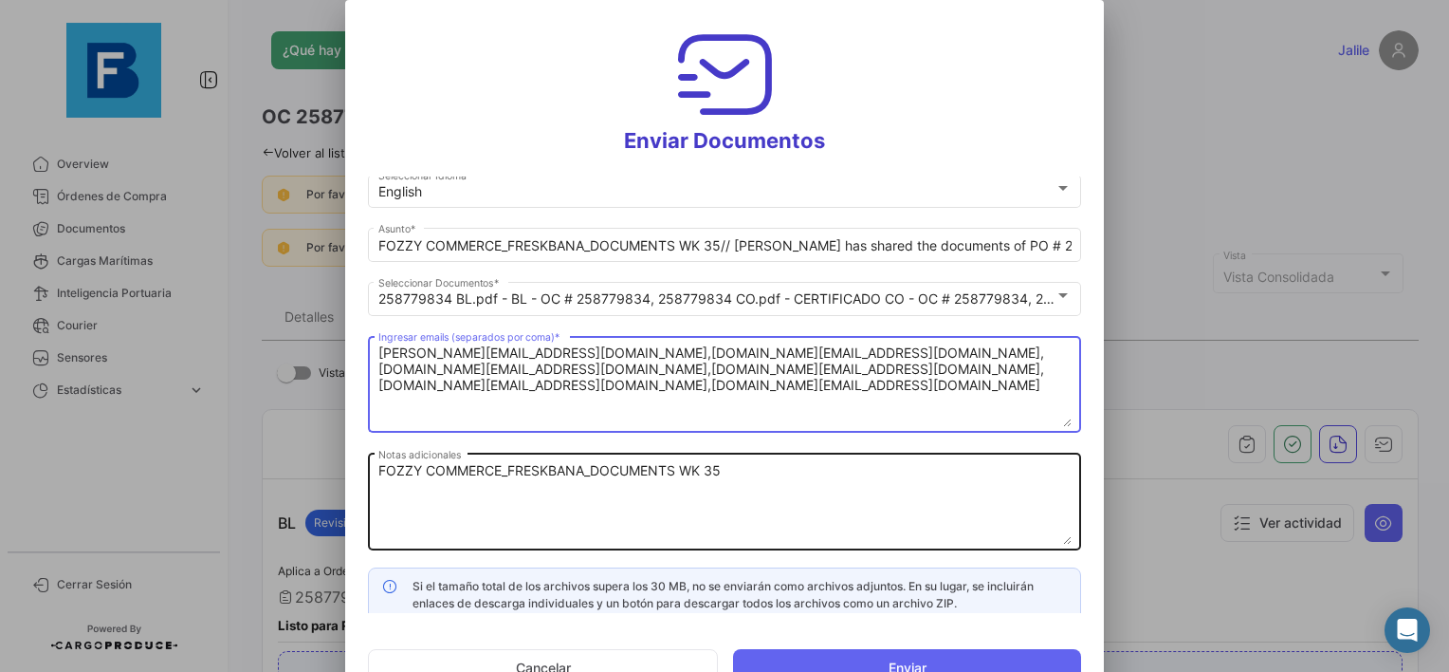
scroll to position [14, 0]
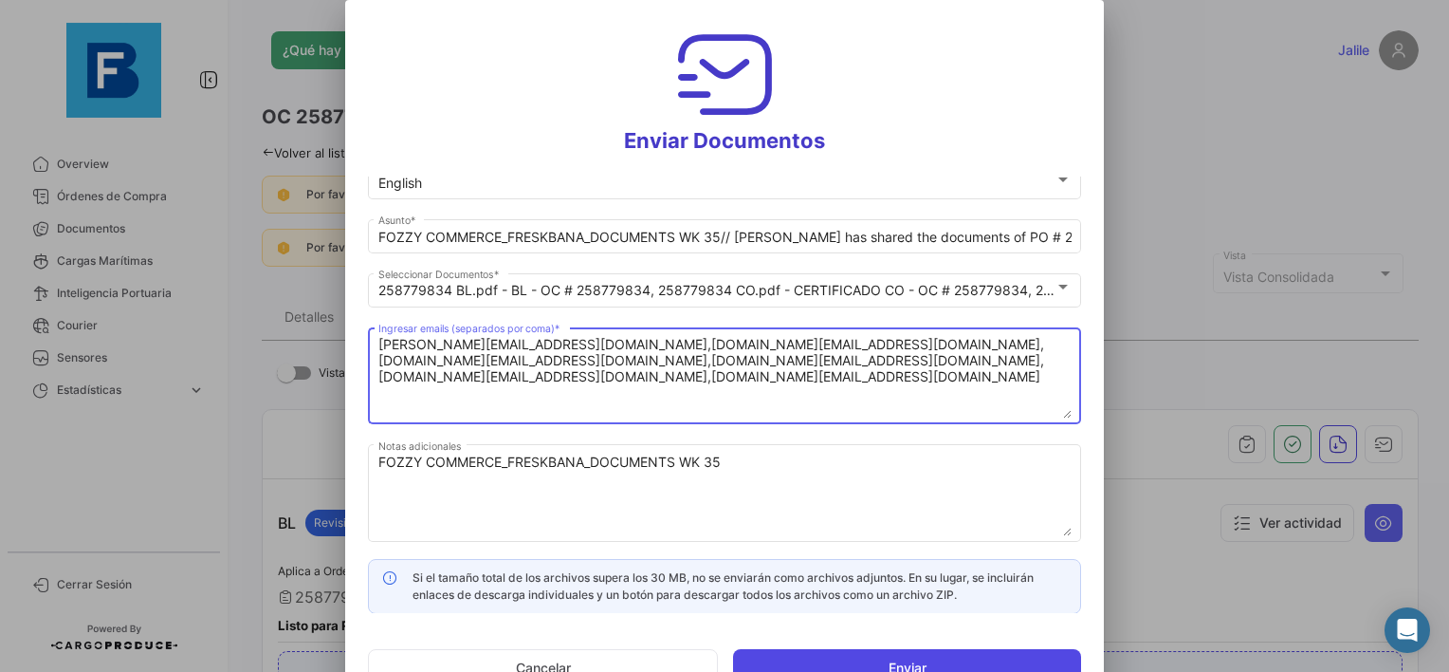
click at [942, 657] on button "Enviar" at bounding box center [907, 668] width 348 height 38
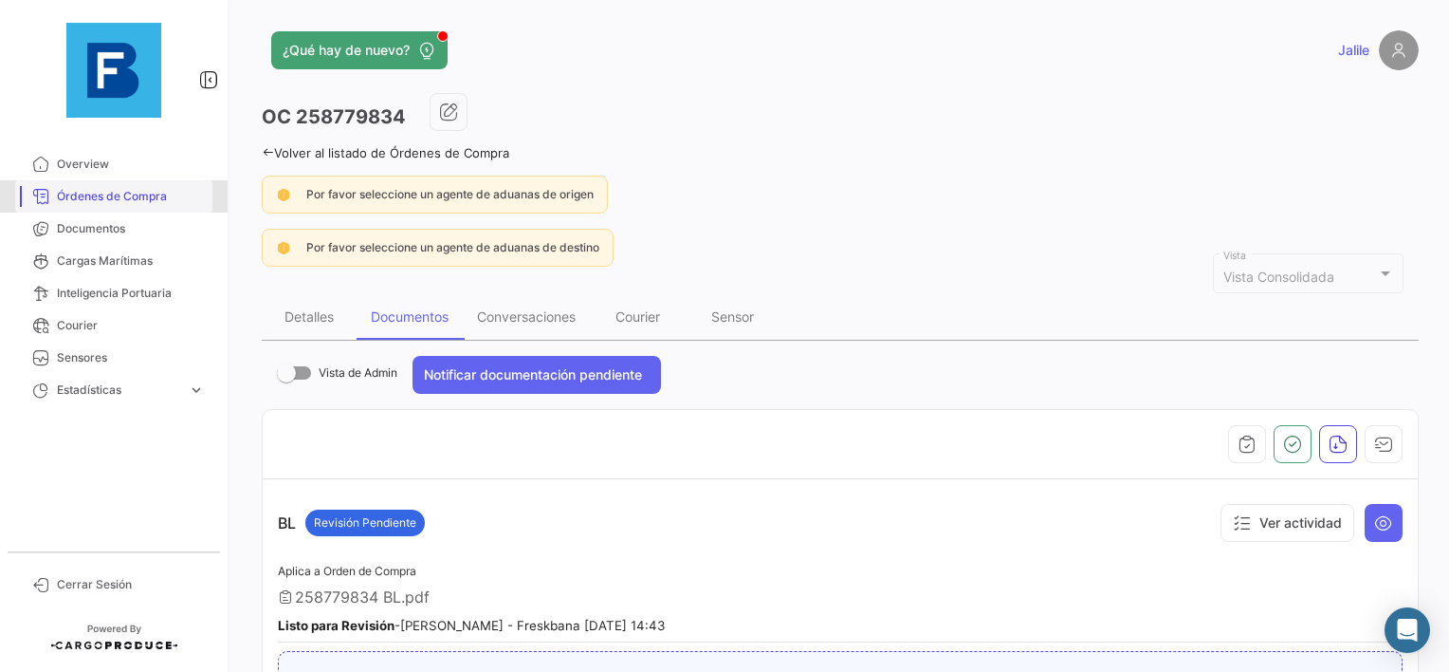
click at [84, 195] on span "Órdenes de Compra" at bounding box center [131, 196] width 148 height 17
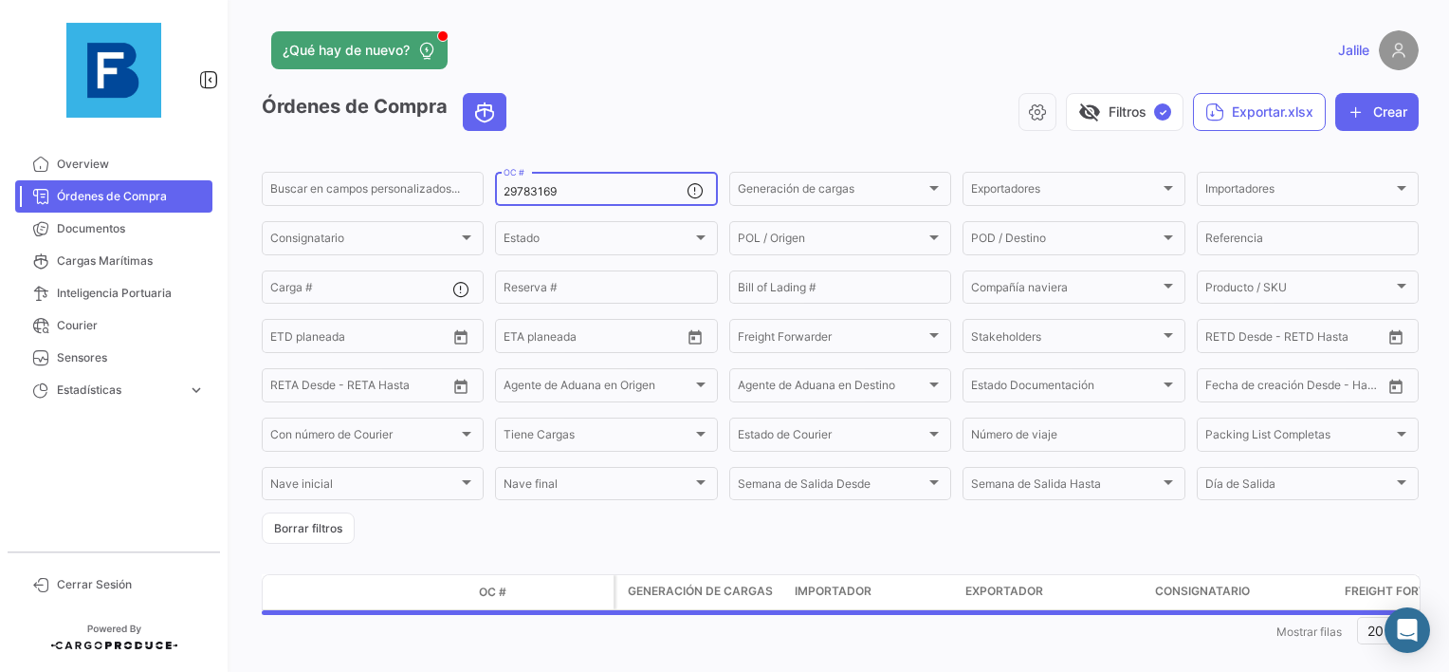
click at [507, 193] on input "29783169" at bounding box center [595, 191] width 182 height 13
paste input "HLCUGY3250808276"
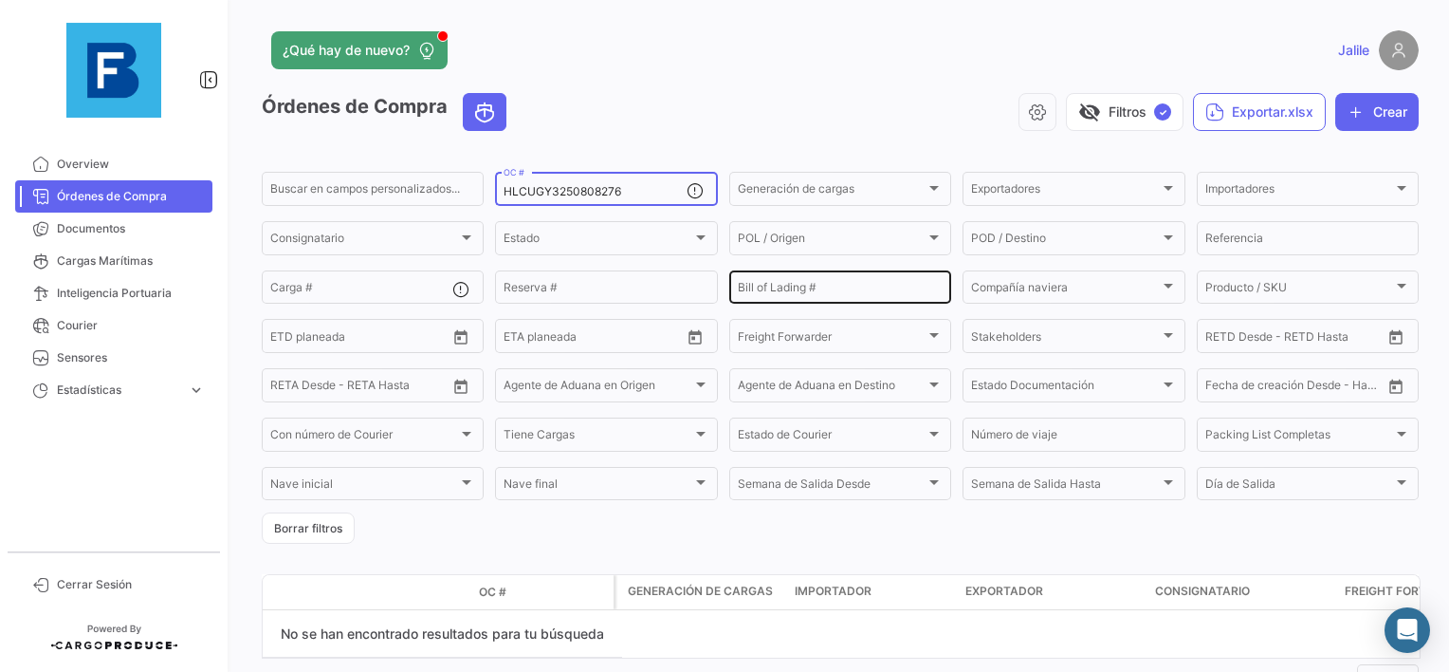
type input "HLCUGY3250808276"
click at [797, 292] on input "Bill of Lading #" at bounding box center [840, 290] width 205 height 13
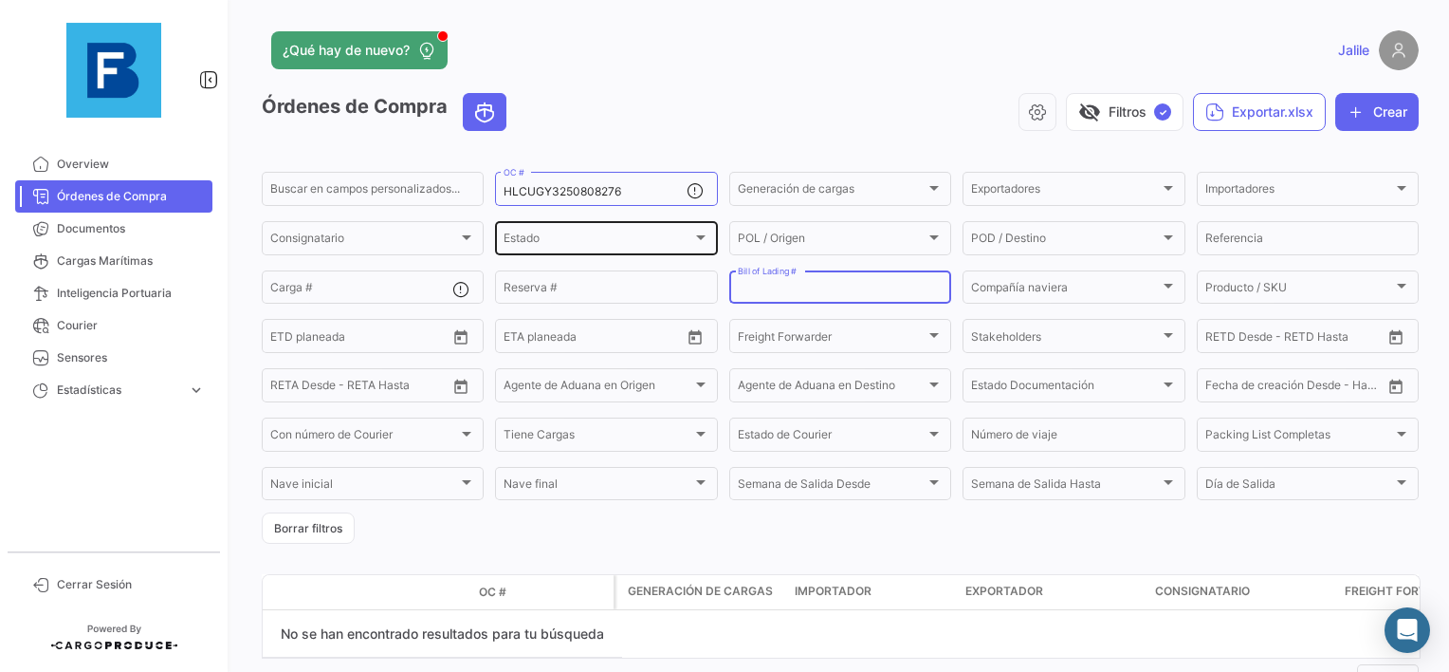
paste input "HLCUGY3250808276"
type input "HLCUGY3250808276"
click at [574, 200] on div "HLCUGY3250808276 OC #" at bounding box center [595, 187] width 182 height 37
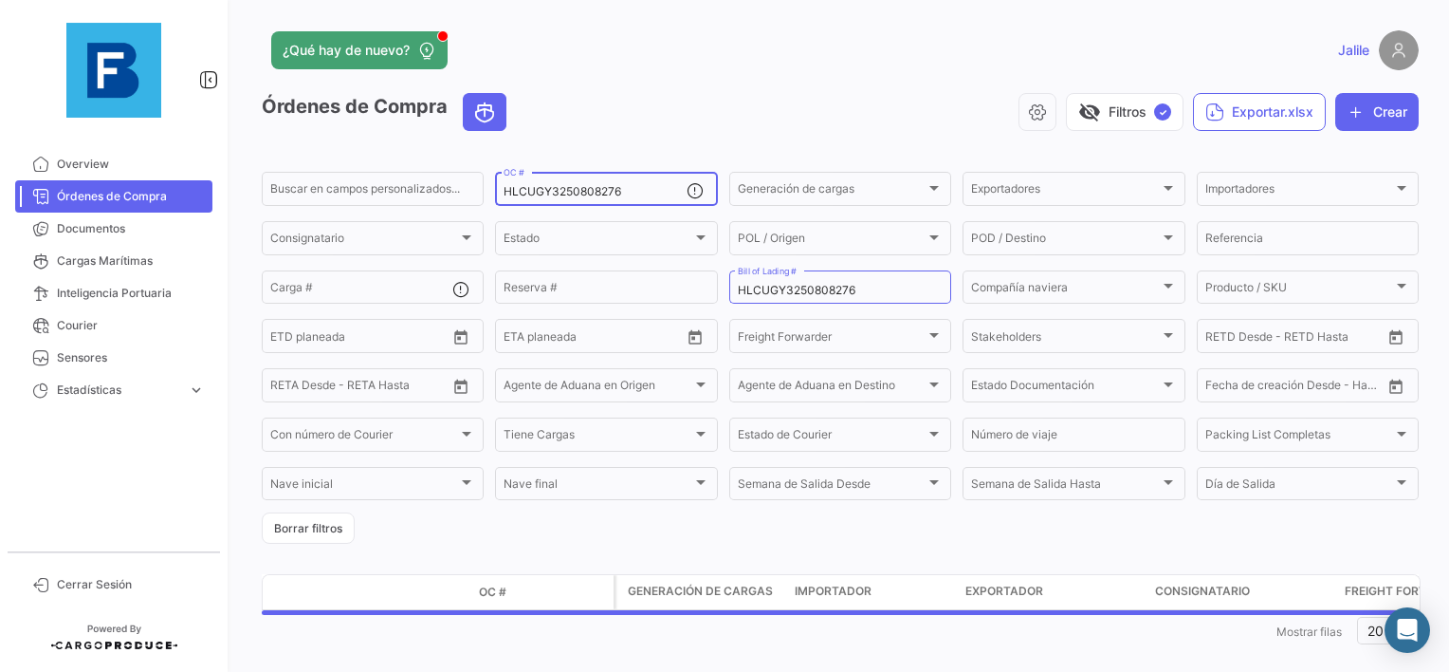
click at [575, 192] on input "HLCUGY3250808276" at bounding box center [595, 191] width 182 height 13
click at [875, 106] on div "visibility_off Filtros ✓ Exportar.xlsx Crear" at bounding box center [970, 112] width 897 height 38
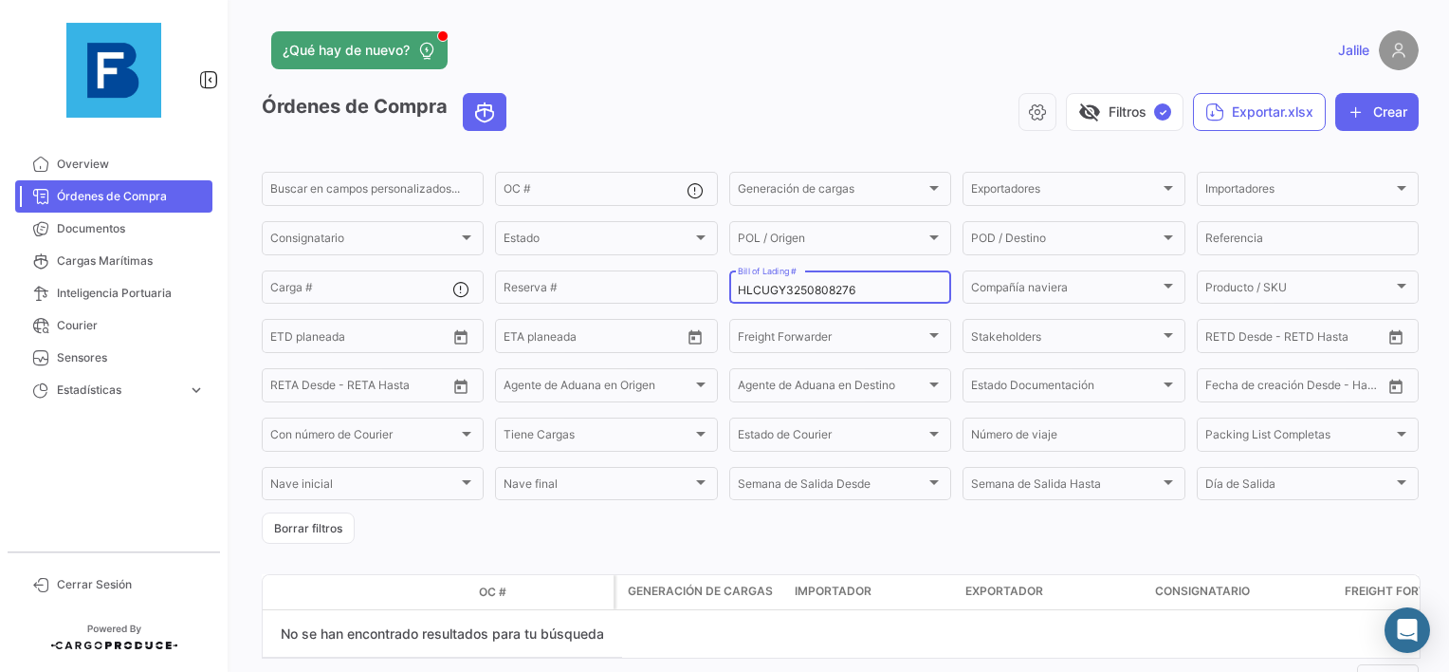
click at [869, 299] on div "HLCUGY3250808276 Bill of Lading #" at bounding box center [840, 285] width 205 height 37
click at [881, 286] on input "HLCUGY3250808276" at bounding box center [840, 290] width 205 height 13
type input "HLCUGY3250808276"
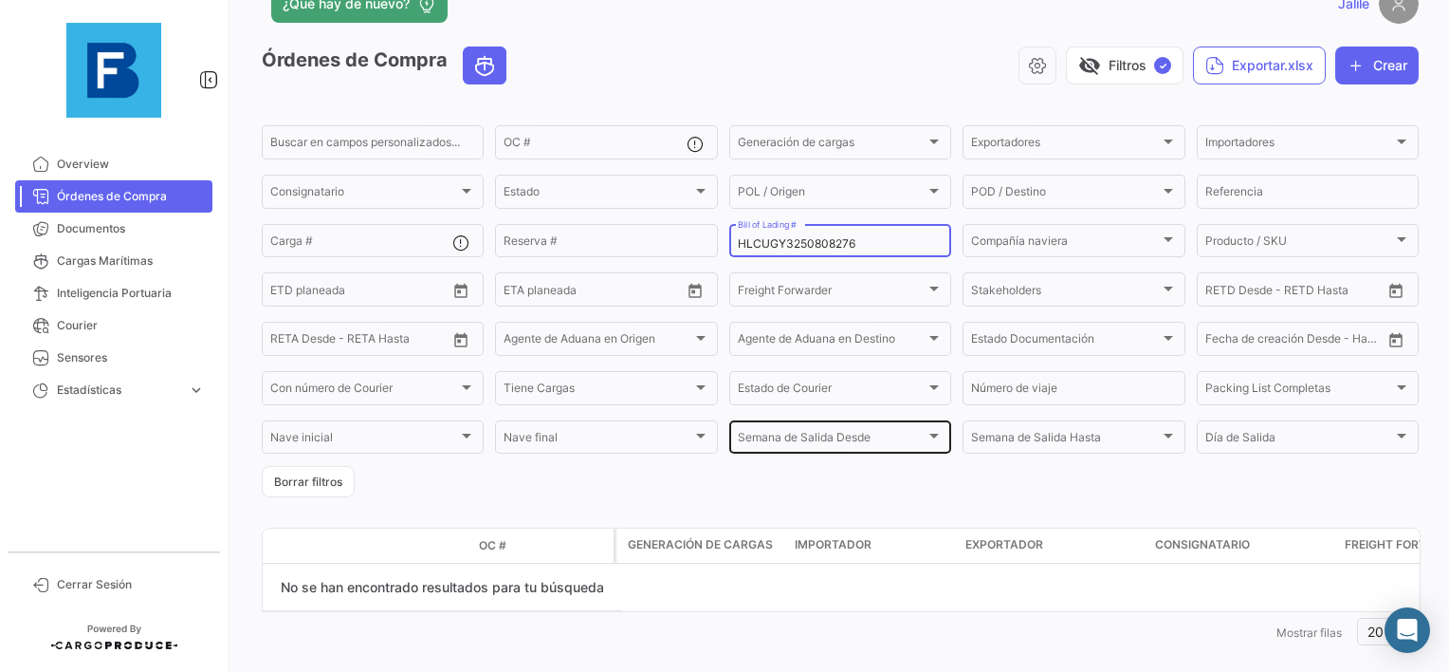
scroll to position [72, 0]
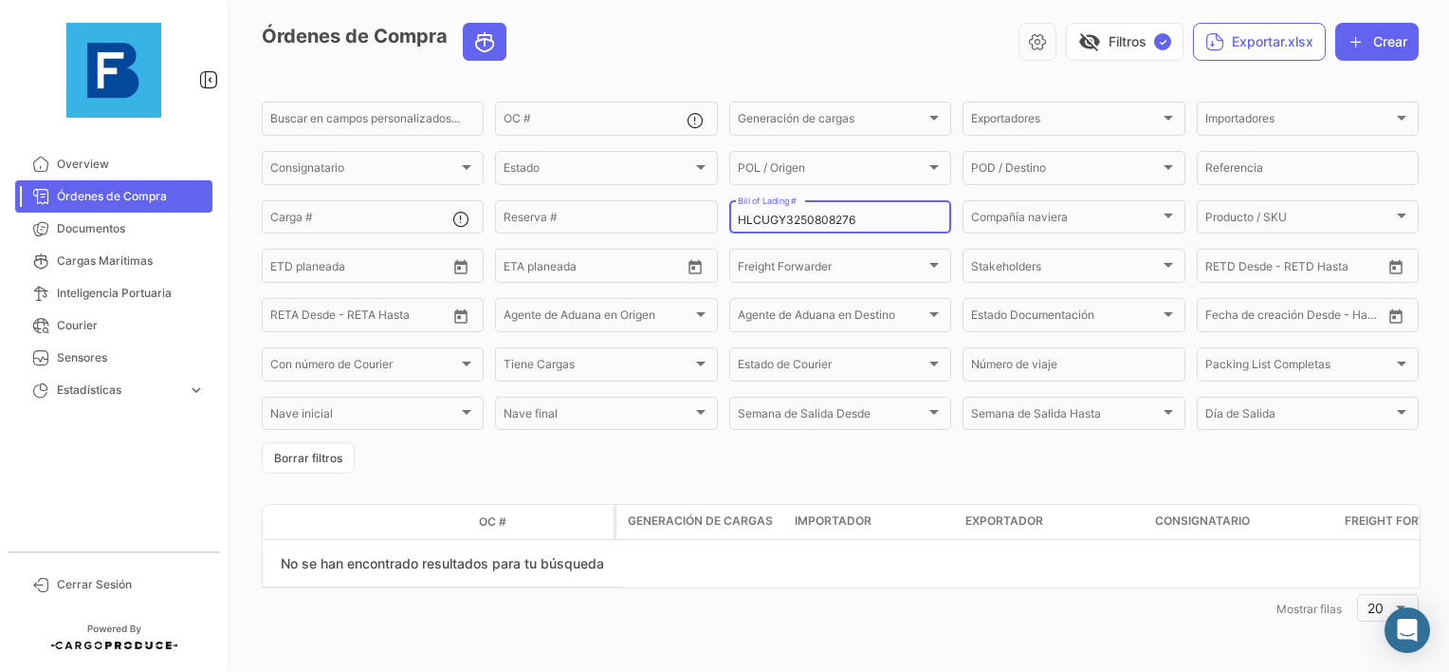
click at [792, 213] on input "HLCUGY3250808276" at bounding box center [840, 219] width 205 height 13
click at [611, 467] on form "Buscar en [PERSON_NAME] personalizados... OC # Generación [PERSON_NAME] Generac…" at bounding box center [840, 286] width 1157 height 375
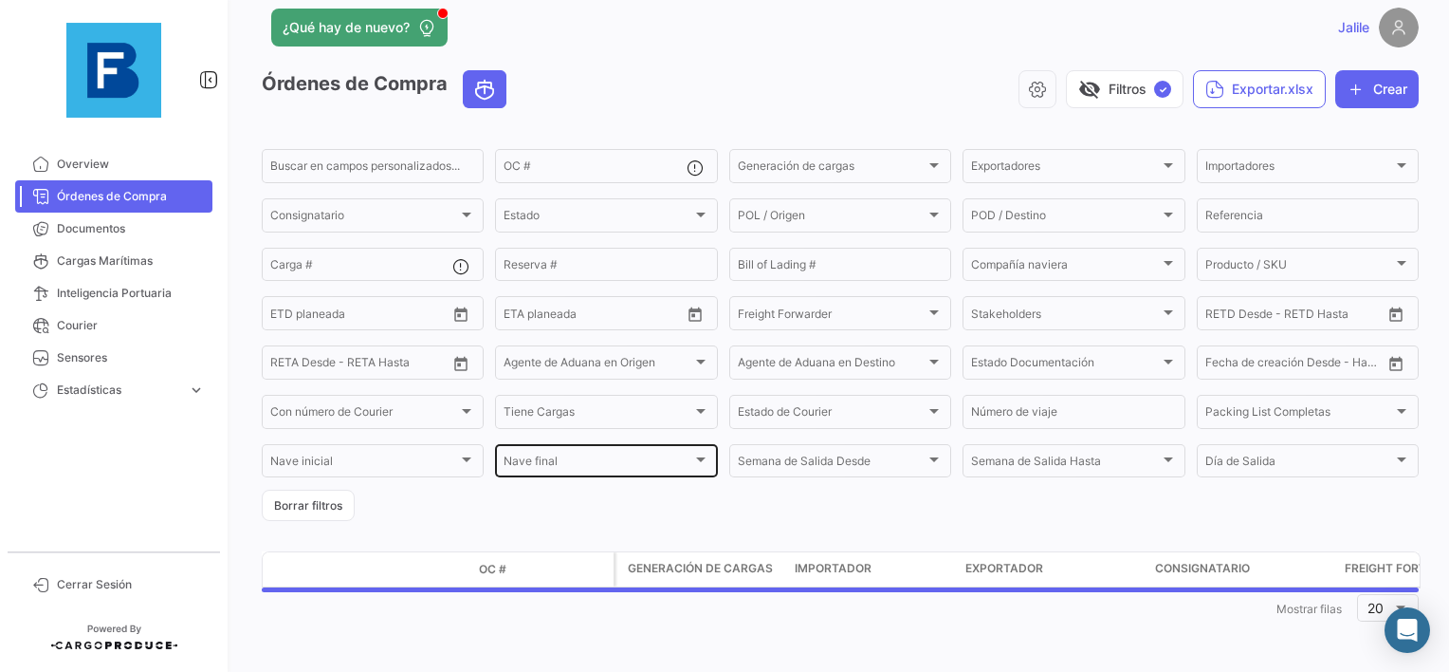
scroll to position [26, 0]
click at [820, 509] on form "Buscar en [PERSON_NAME] personalizados... OC # Generación [PERSON_NAME] Generac…" at bounding box center [840, 333] width 1157 height 375
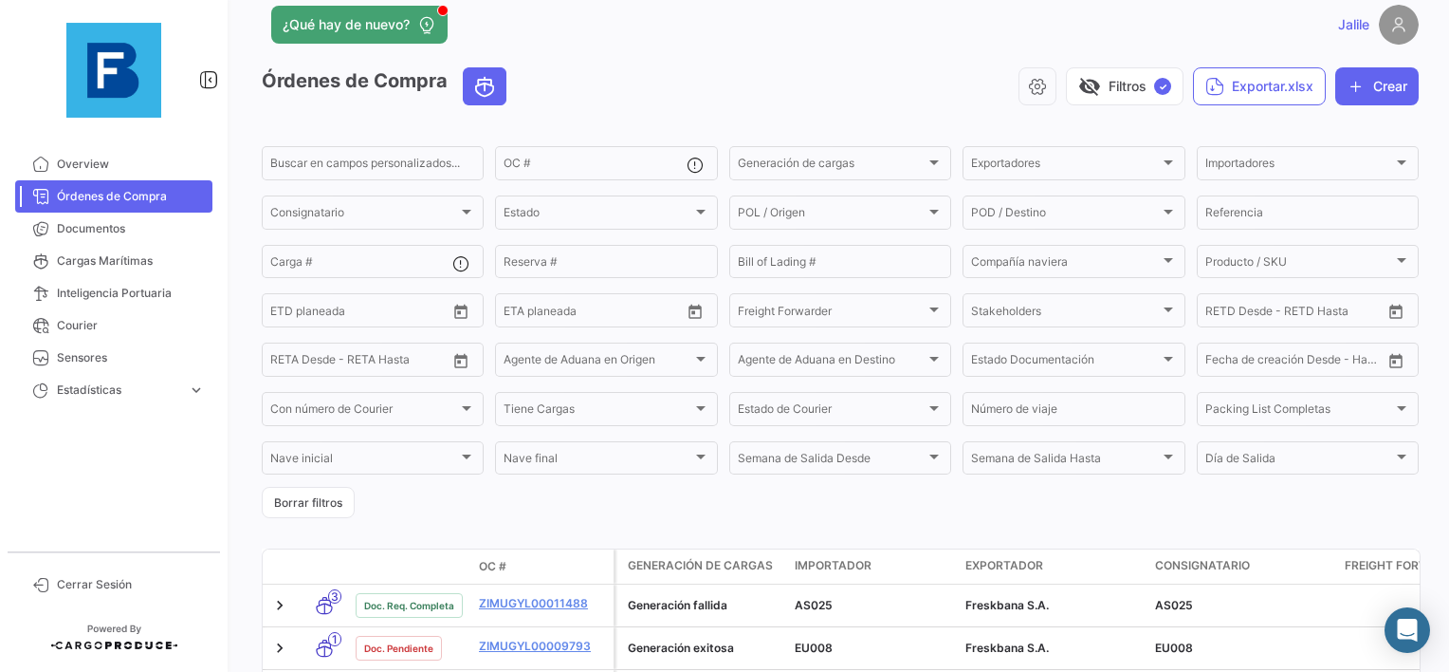
scroll to position [72, 0]
